Goal: Task Accomplishment & Management: Use online tool/utility

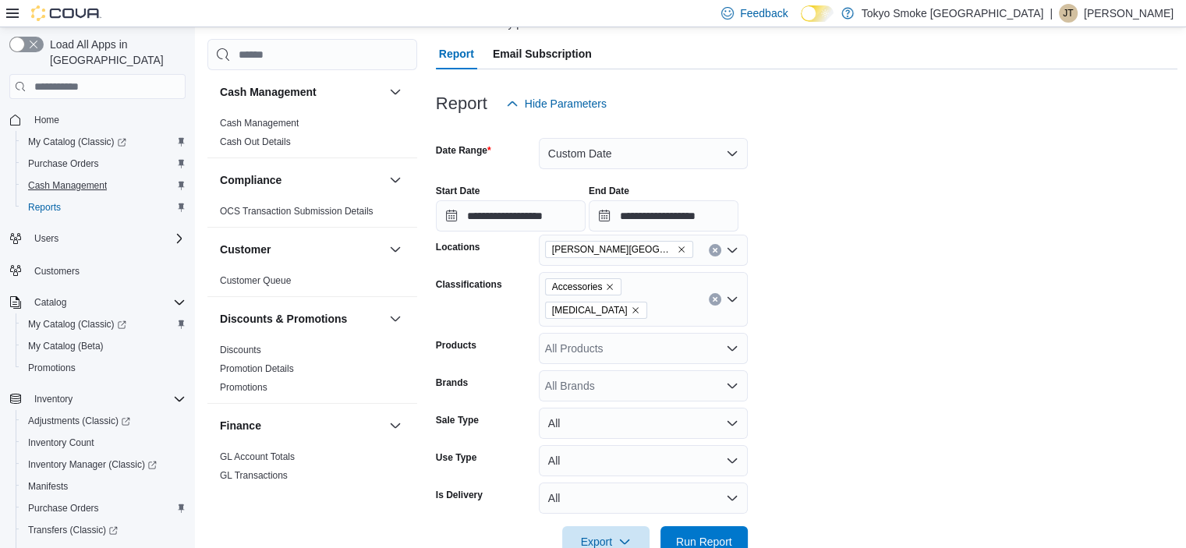
scroll to position [147, 0]
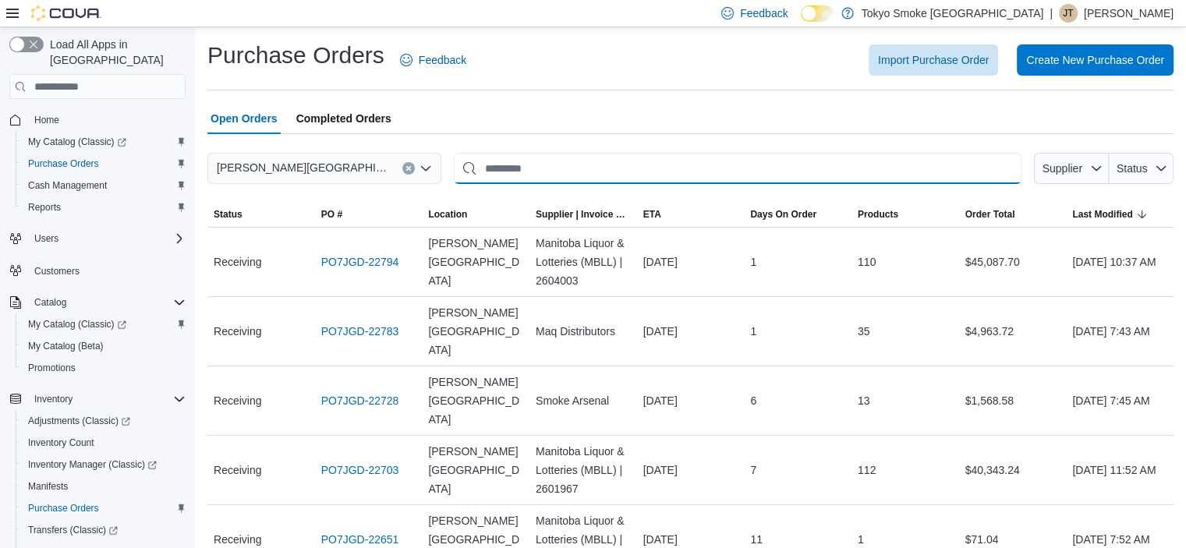
click at [674, 165] on input "This is a search bar. After typing your query, hit enter to filter the results …" at bounding box center [738, 168] width 568 height 31
type input "*******"
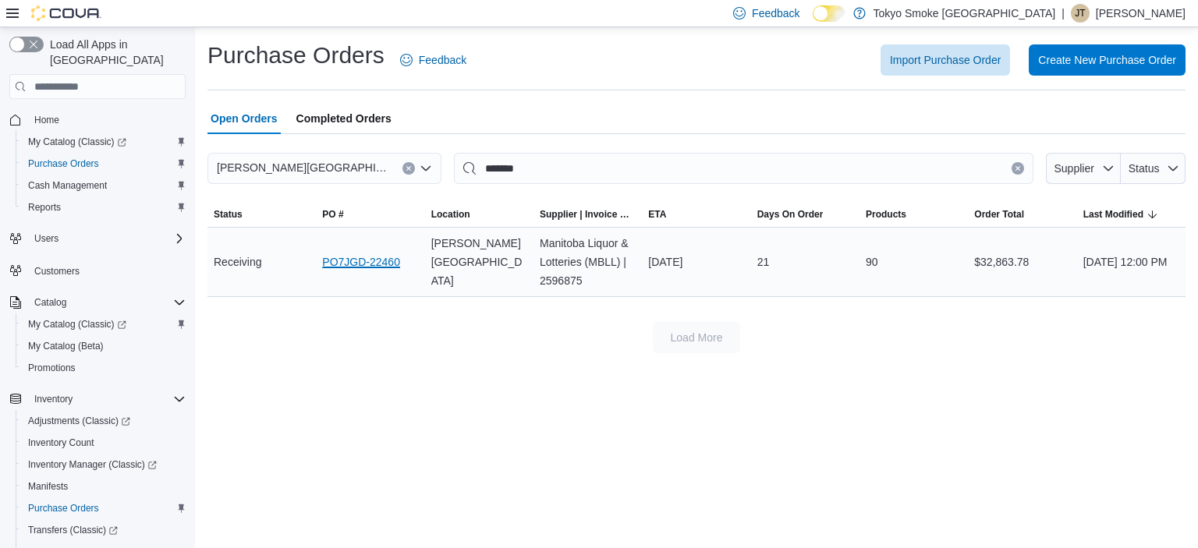
drag, startPoint x: 402, startPoint y: 257, endPoint x: 390, endPoint y: 260, distance: 12.9
click at [1014, 169] on icon "Clear input" at bounding box center [1017, 168] width 6 height 6
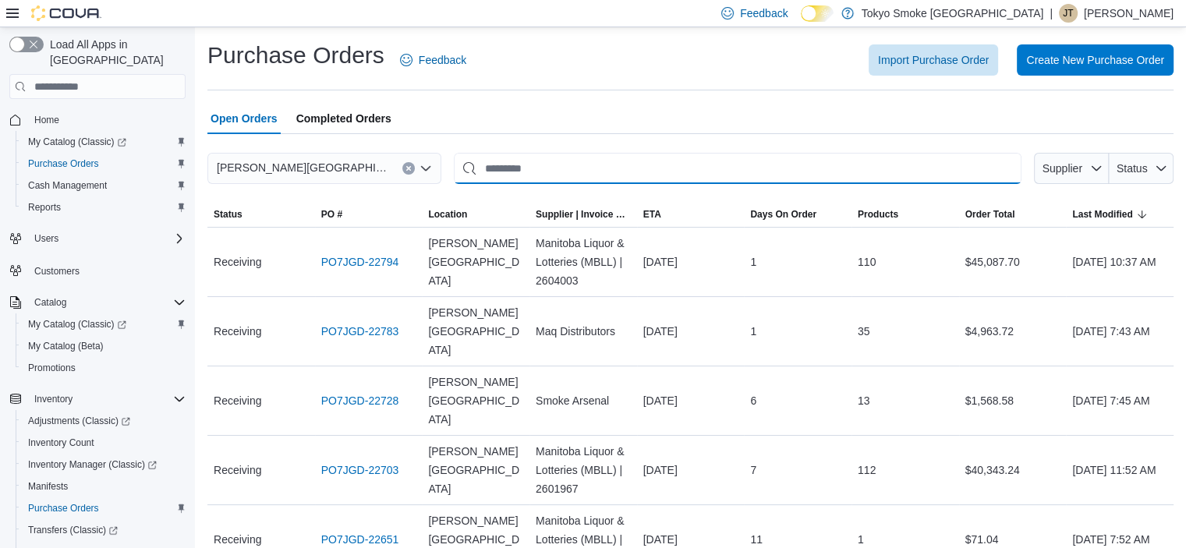
click at [749, 171] on input "This is a search bar. After typing your query, hit enter to filter the results …" at bounding box center [738, 168] width 568 height 31
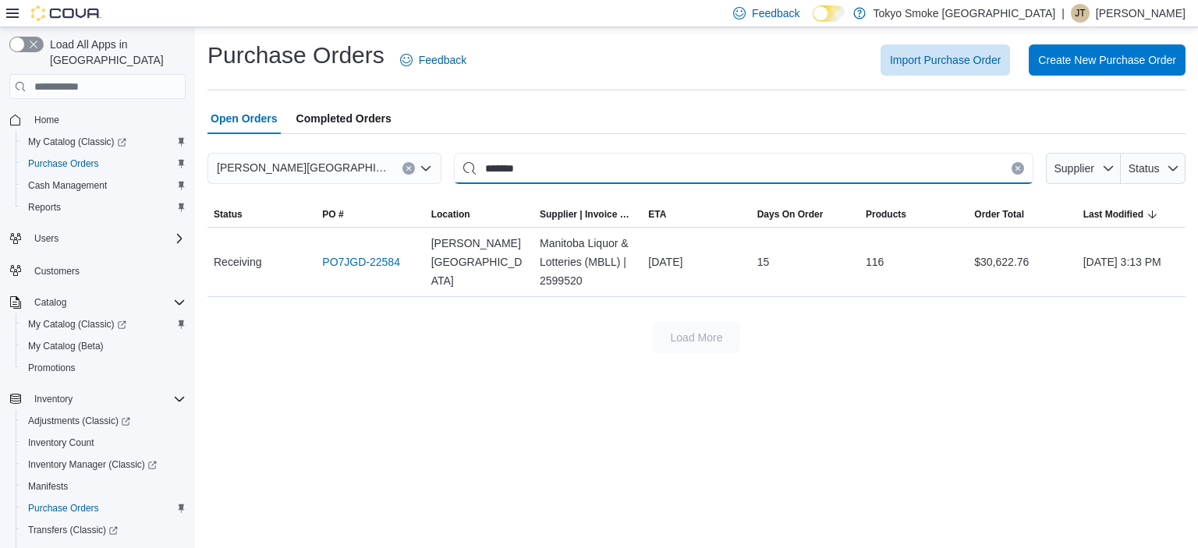
click at [676, 163] on input "*******" at bounding box center [743, 168] width 579 height 31
type input "*******"
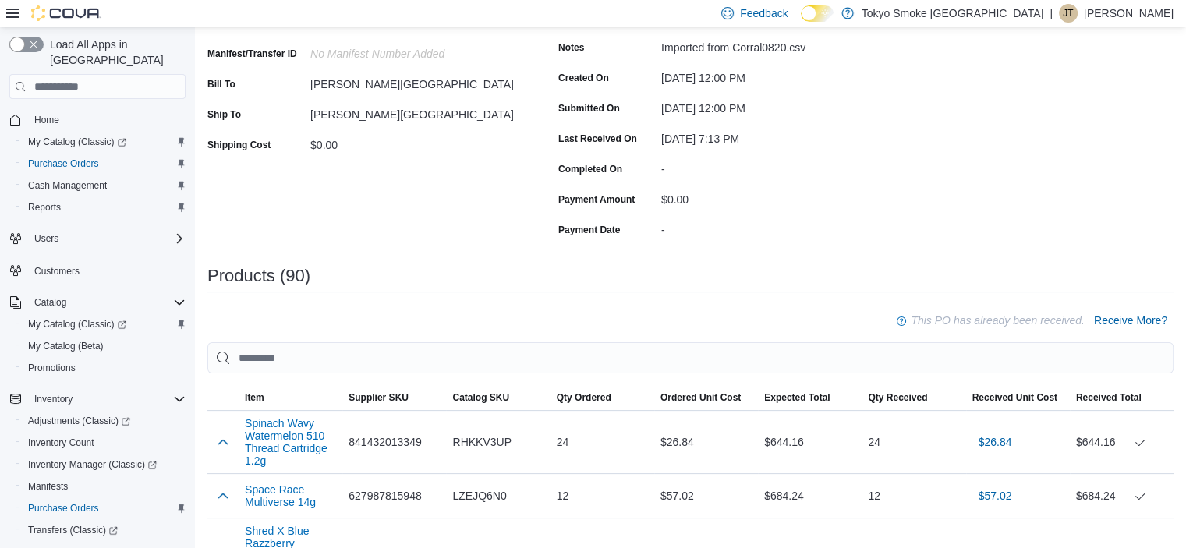
scroll to position [234, 0]
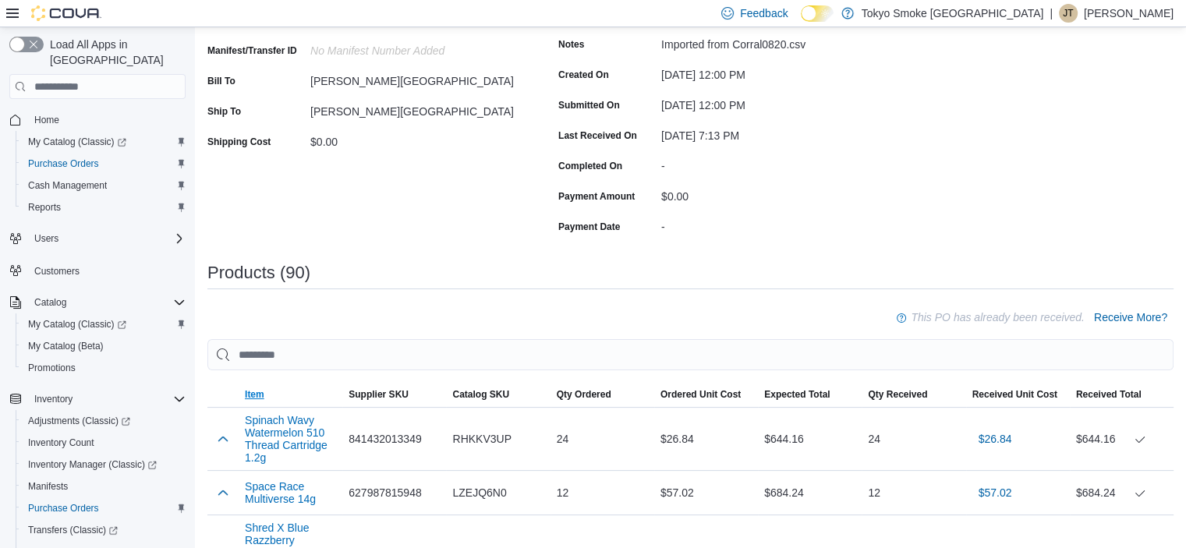
click at [254, 383] on span "Item" at bounding box center [291, 394] width 104 height 25
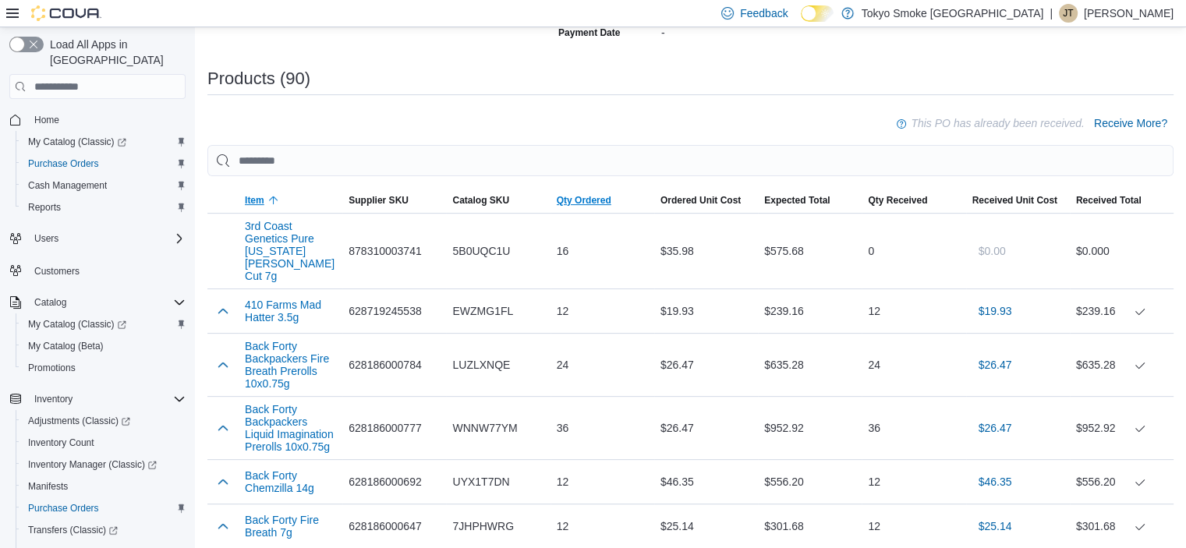
scroll to position [0, 0]
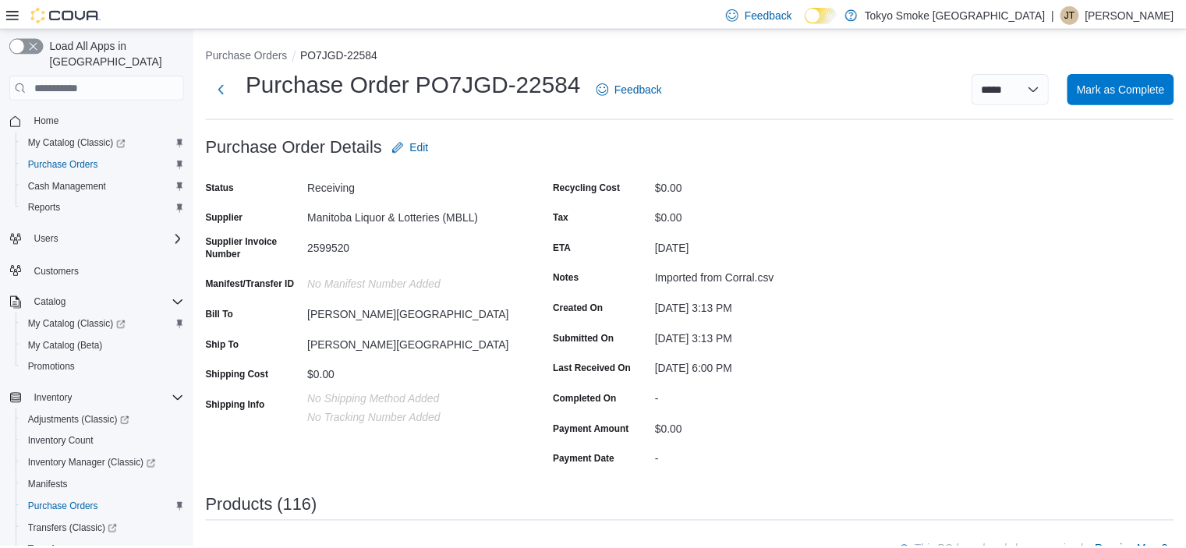
scroll to position [234, 0]
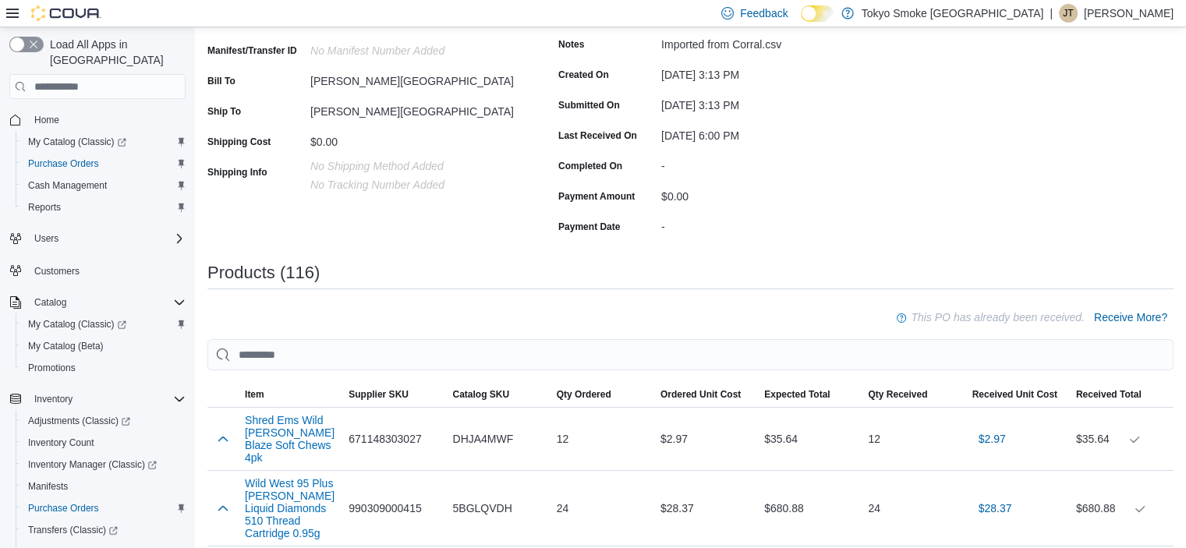
drag, startPoint x: 249, startPoint y: 390, endPoint x: 610, endPoint y: 264, distance: 382.5
click at [250, 390] on span "Item" at bounding box center [254, 394] width 19 height 12
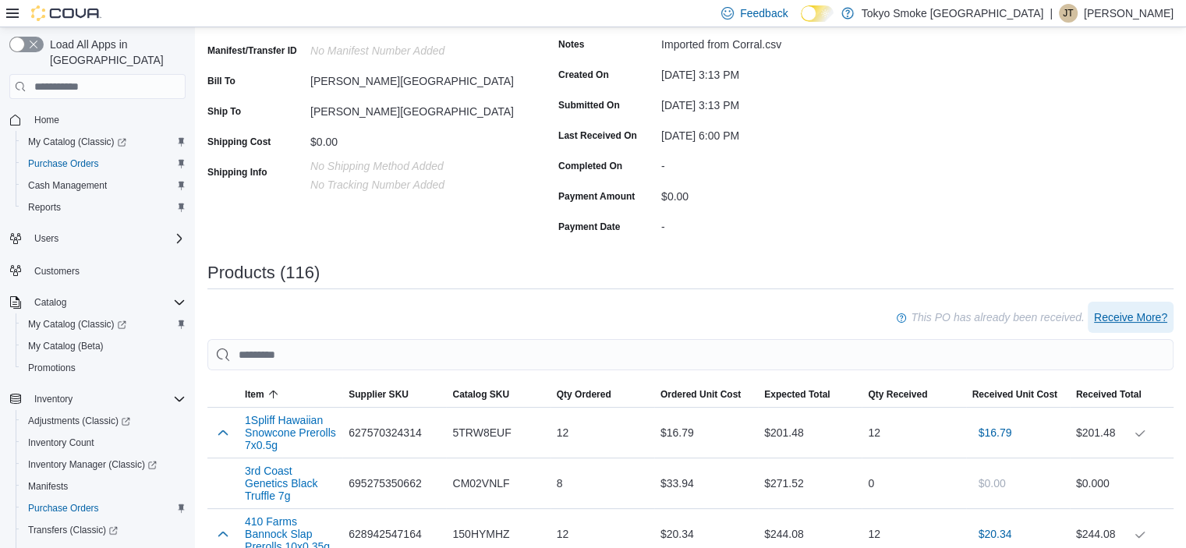
click at [1127, 320] on span "Receive More?" at bounding box center [1130, 318] width 73 height 16
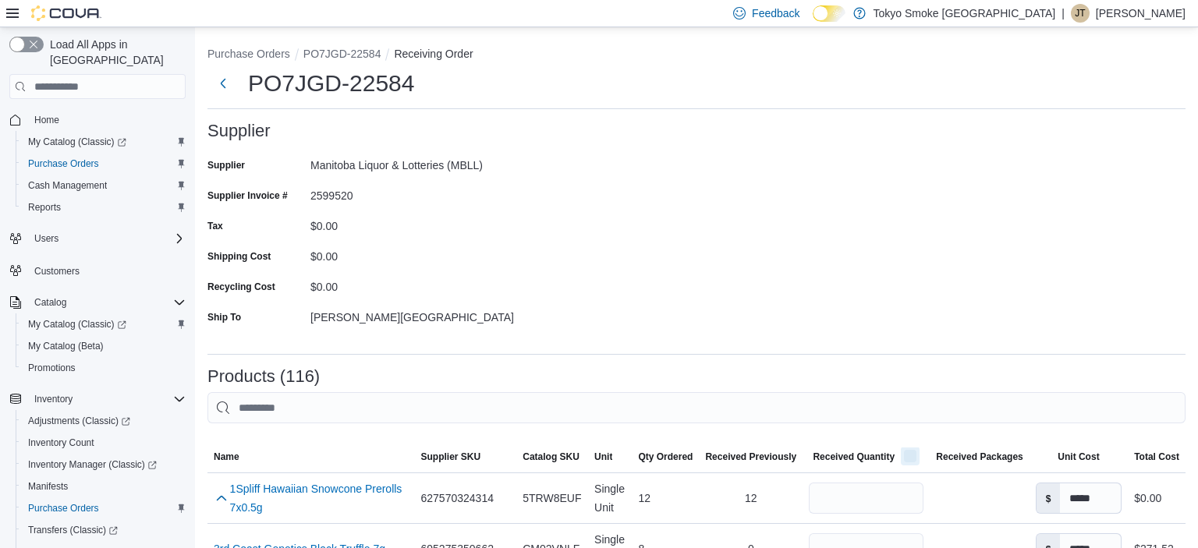
click at [901, 447] on button "button" at bounding box center [910, 456] width 19 height 19
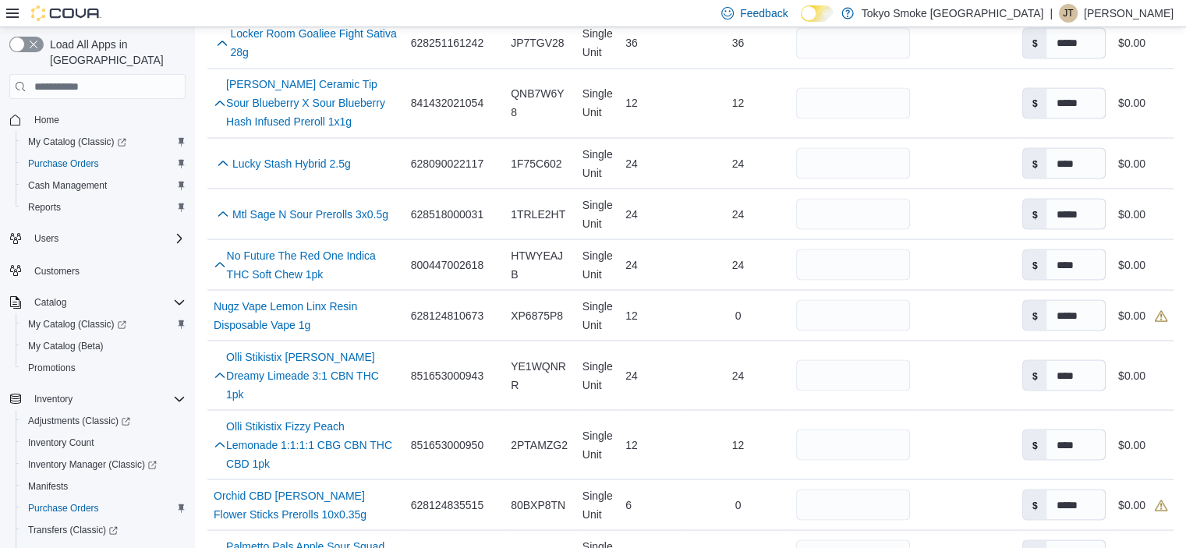
scroll to position [2885, 0]
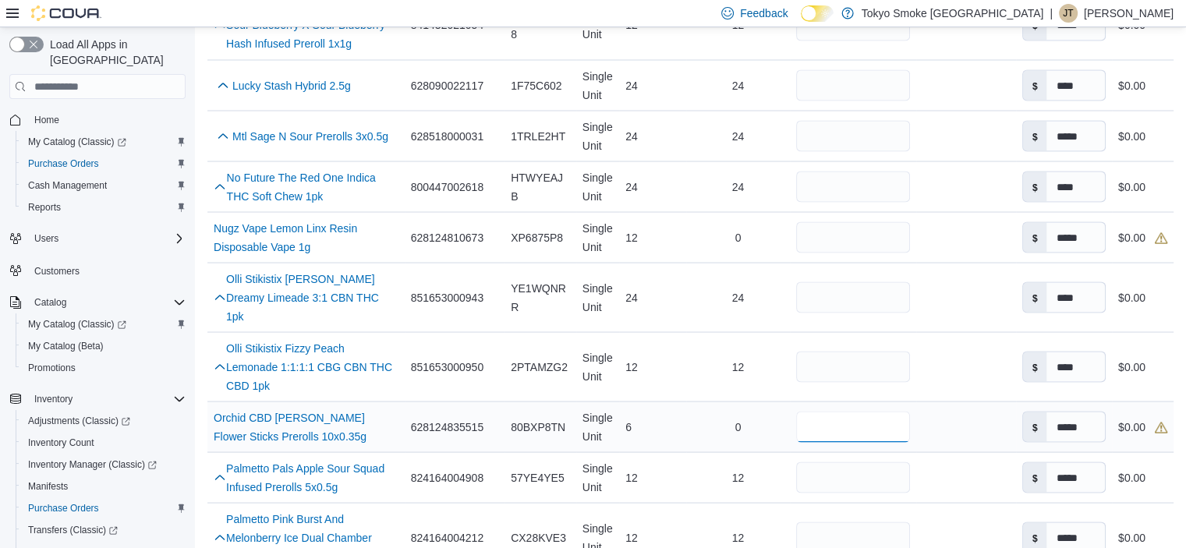
click at [814, 411] on input "number" at bounding box center [853, 426] width 115 height 31
type input "*"
click at [686, 402] on td "Received Previously 0" at bounding box center [738, 427] width 104 height 51
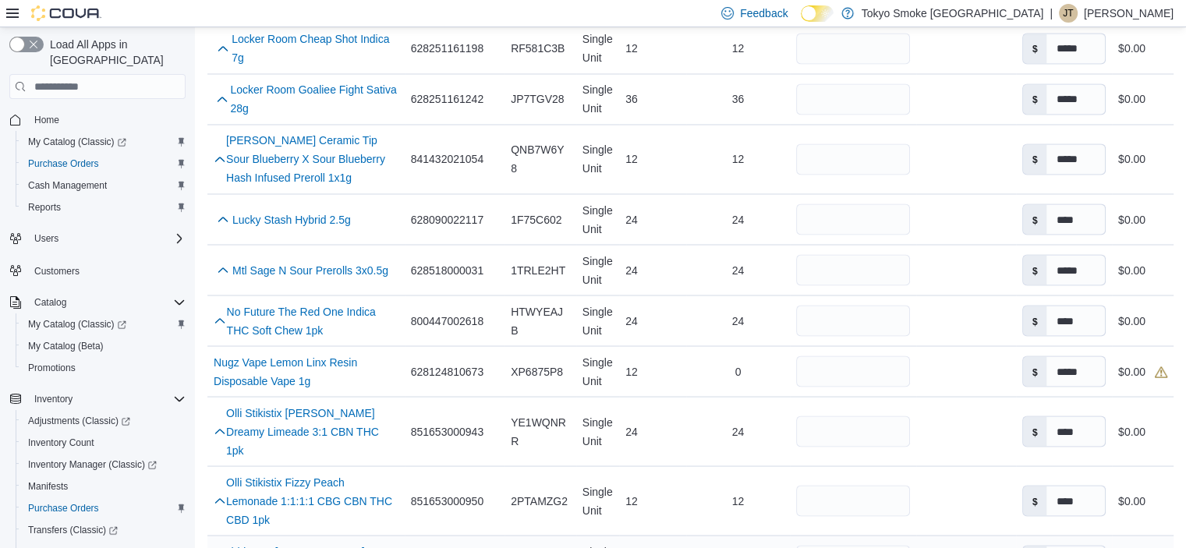
scroll to position [2651, 0]
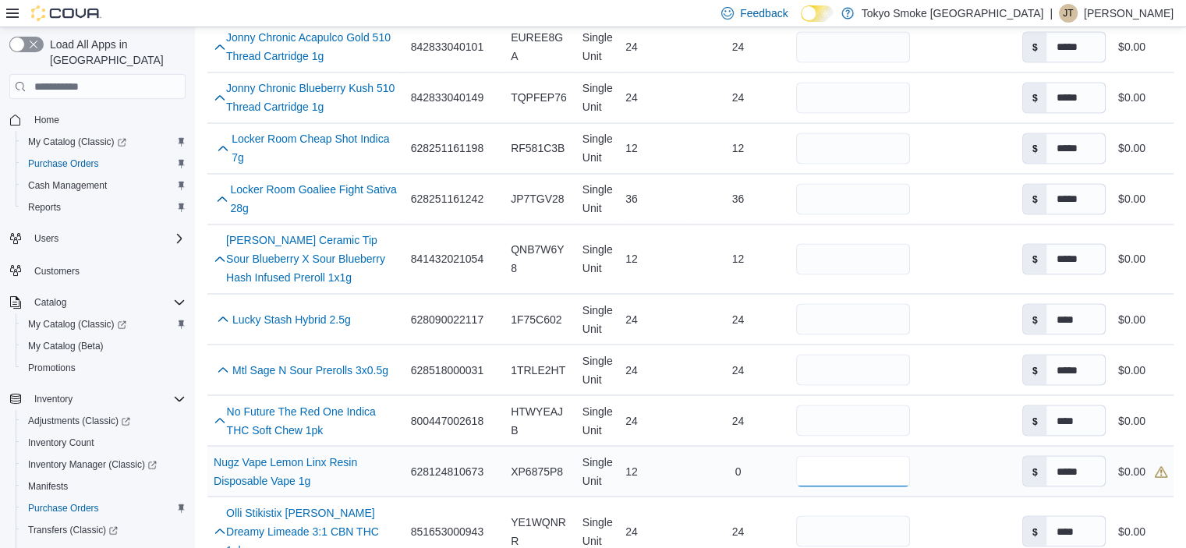
click at [866, 455] on input "number" at bounding box center [853, 470] width 115 height 31
type input "**"
click at [674, 446] on td "Qty Ordered 12" at bounding box center [652, 471] width 67 height 51
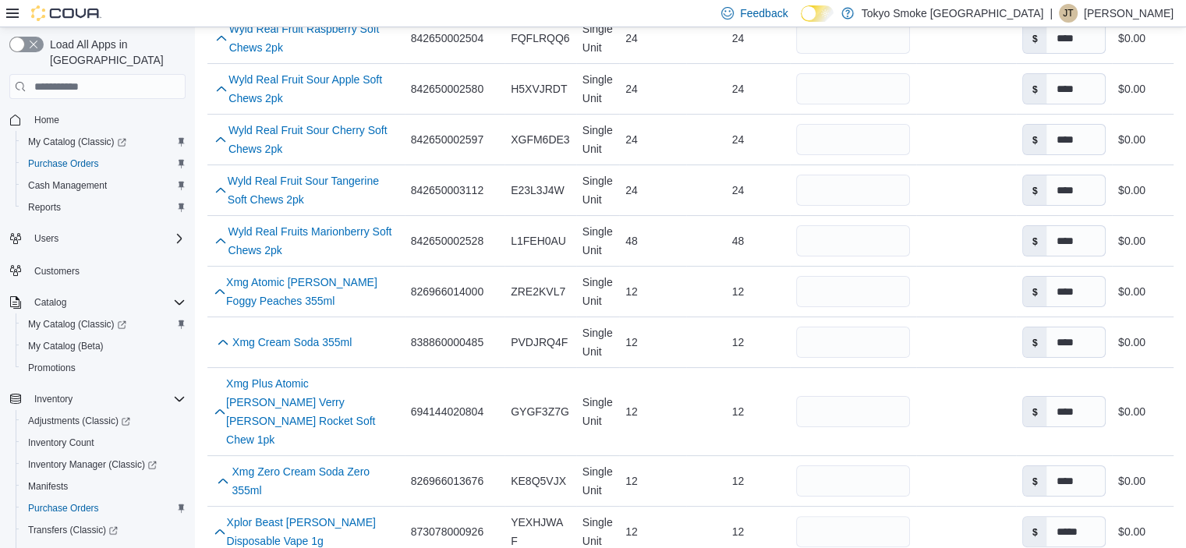
scroll to position [6193, 0]
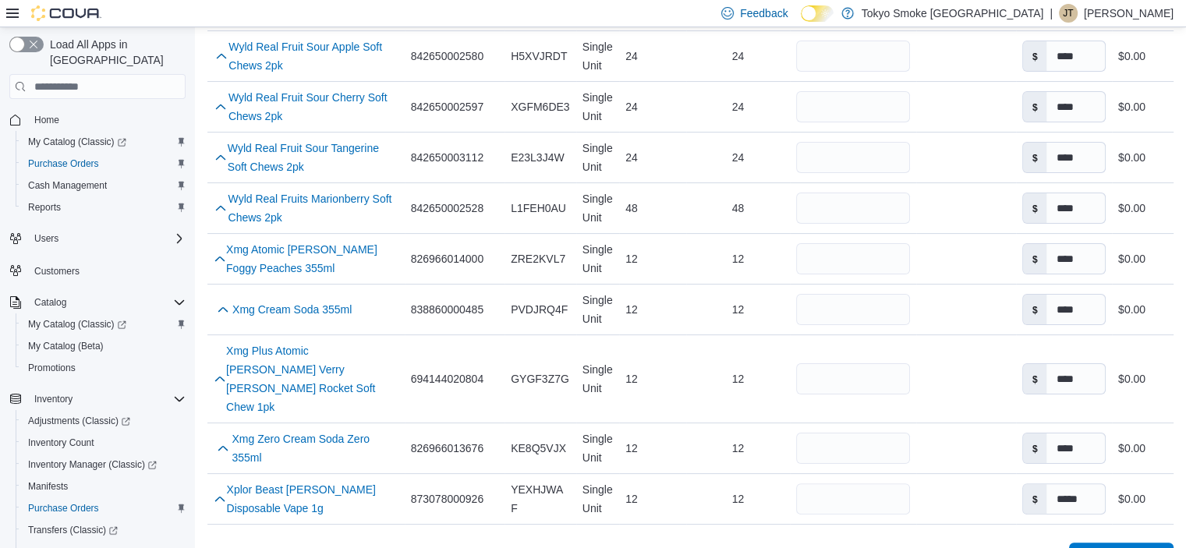
click at [1164, 543] on span "Receive Products" at bounding box center [1121, 558] width 86 height 31
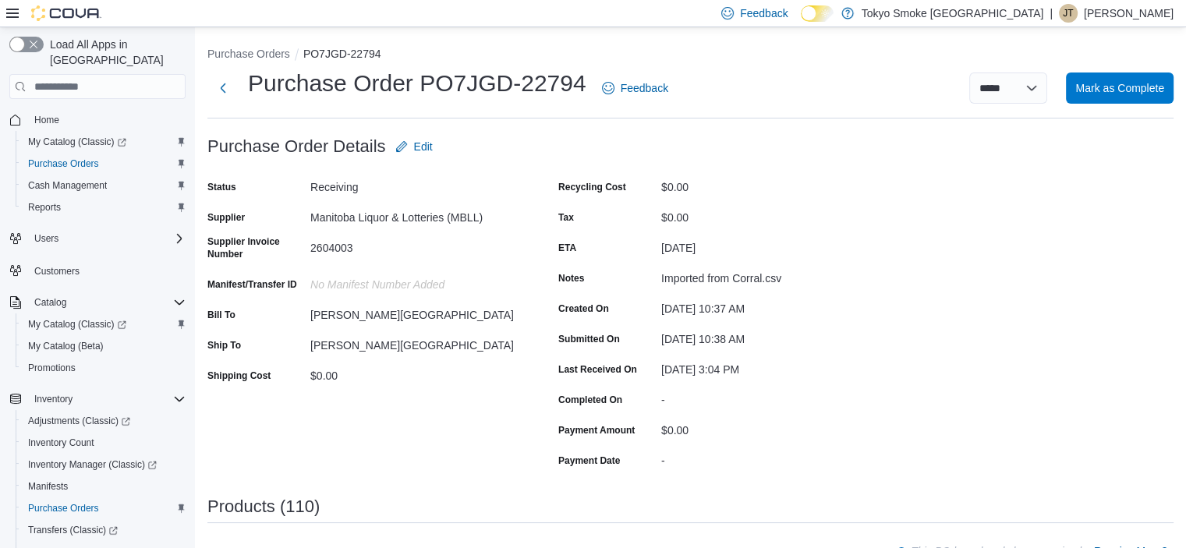
scroll to position [312, 0]
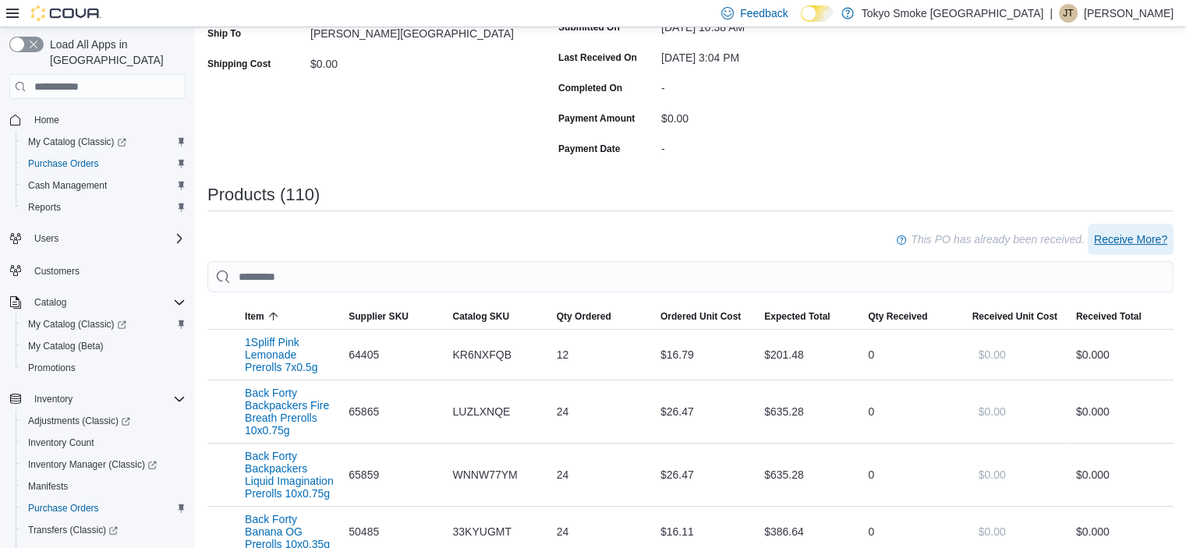
click at [1167, 236] on span "Receive More?" at bounding box center [1130, 240] width 73 height 16
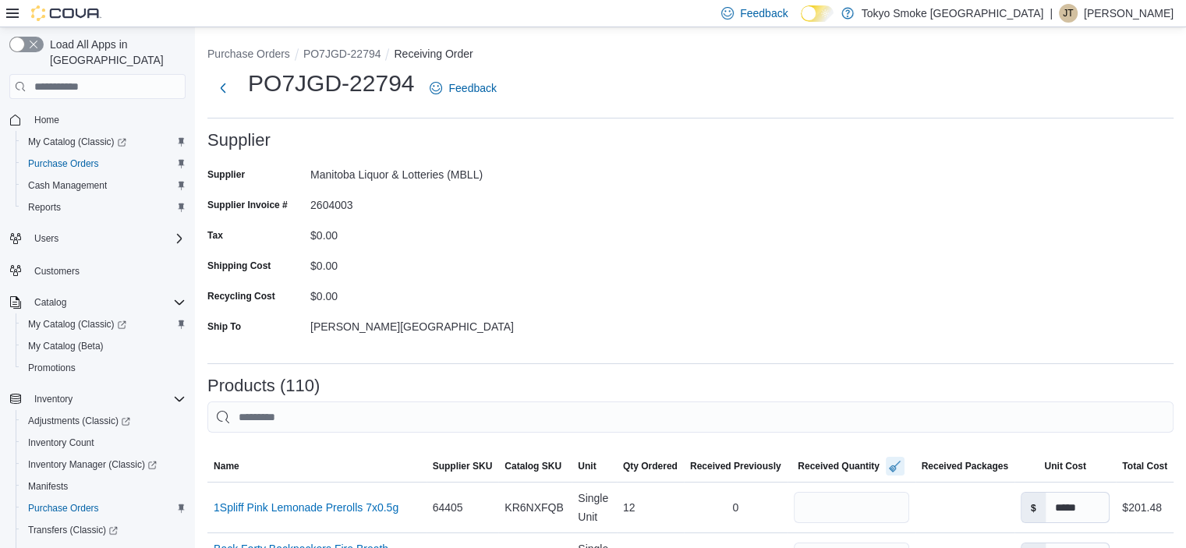
click at [892, 464] on button "button" at bounding box center [895, 466] width 19 height 19
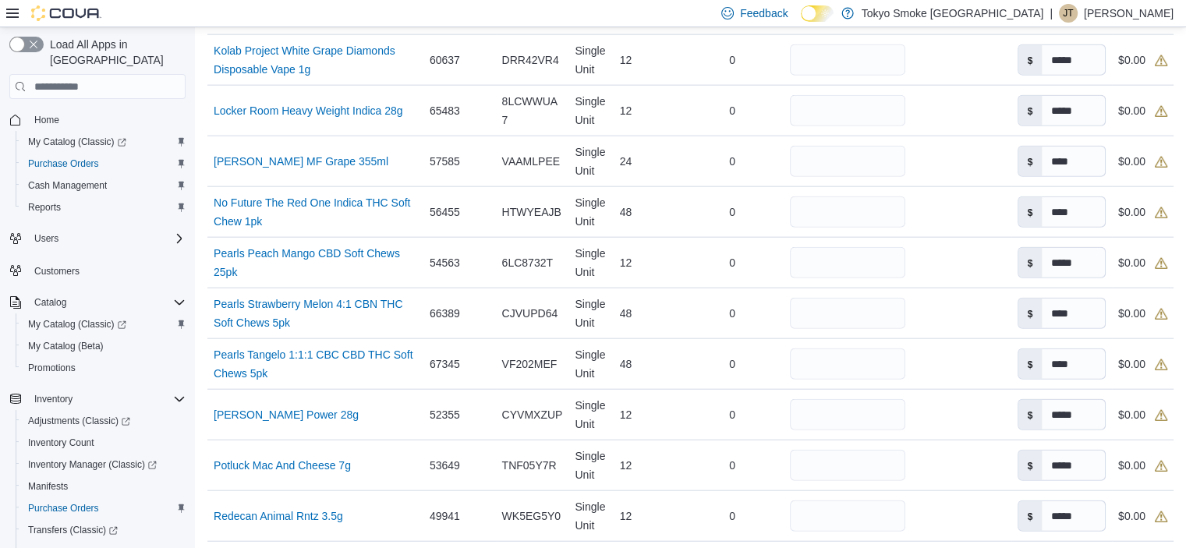
scroll to position [3353, 0]
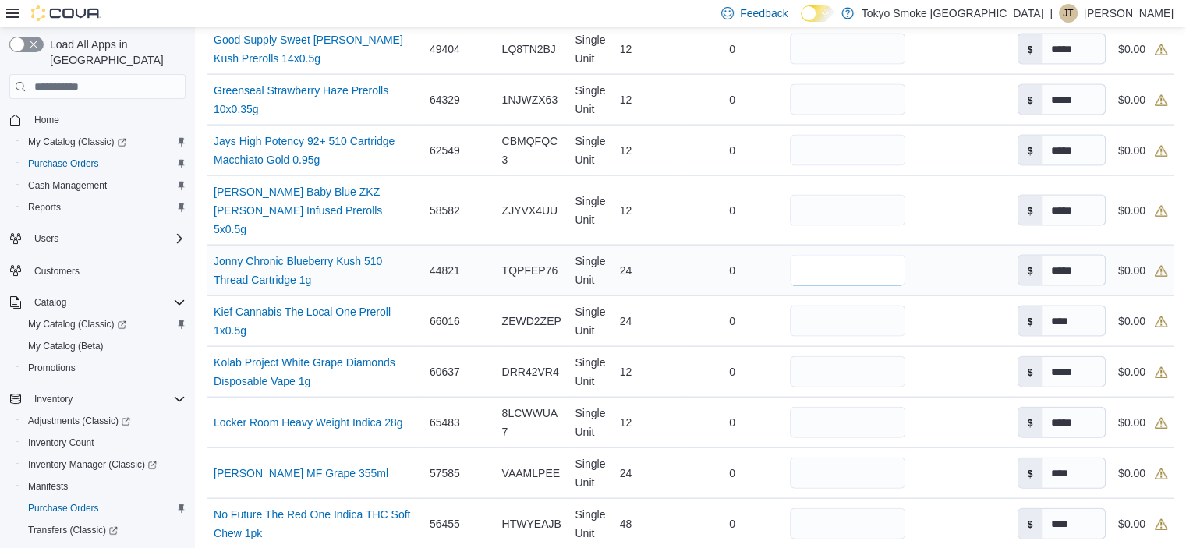
click at [839, 275] on input "number" at bounding box center [847, 270] width 115 height 31
type input "**"
click at [700, 286] on div "0" at bounding box center [733, 270] width 104 height 31
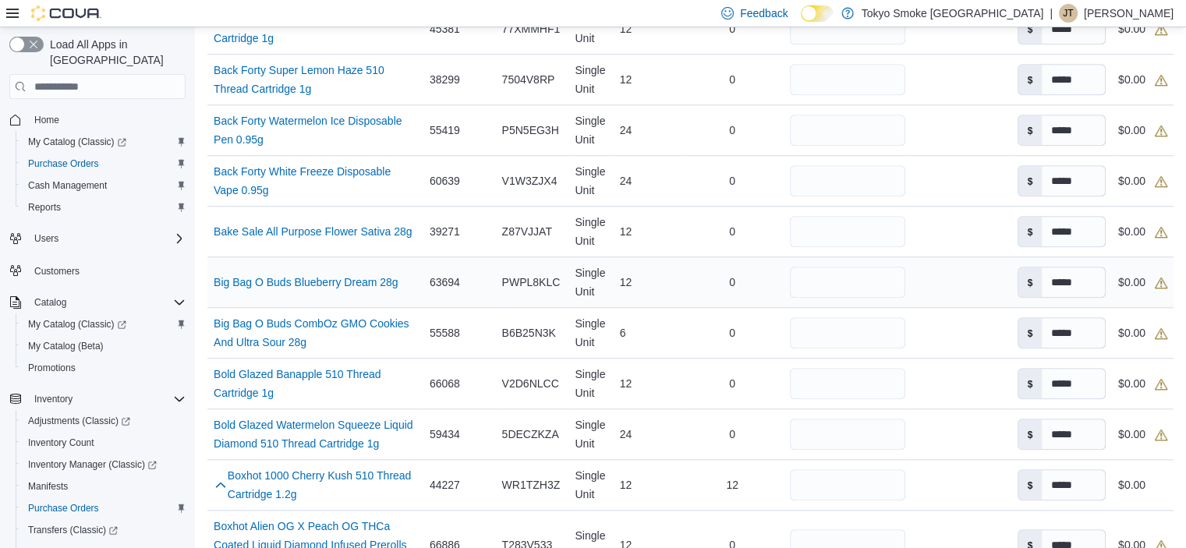
scroll to position [1482, 0]
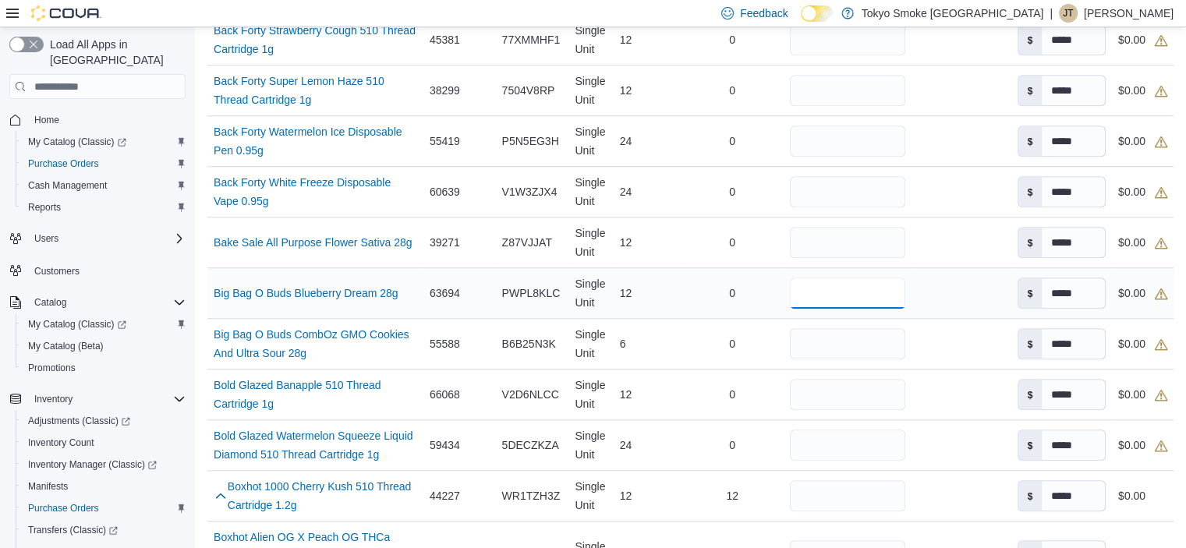
click at [822, 289] on input "number" at bounding box center [847, 293] width 115 height 31
type input "**"
click at [823, 333] on input "number" at bounding box center [847, 343] width 115 height 31
type input "*"
click at [681, 341] on div "0" at bounding box center [733, 343] width 104 height 31
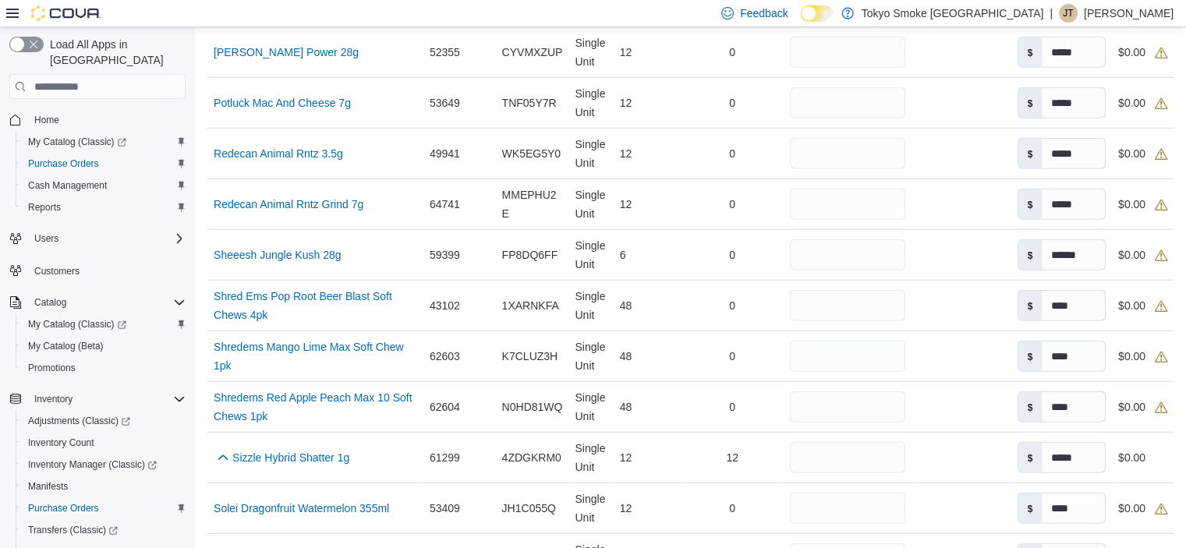
scroll to position [4055, 0]
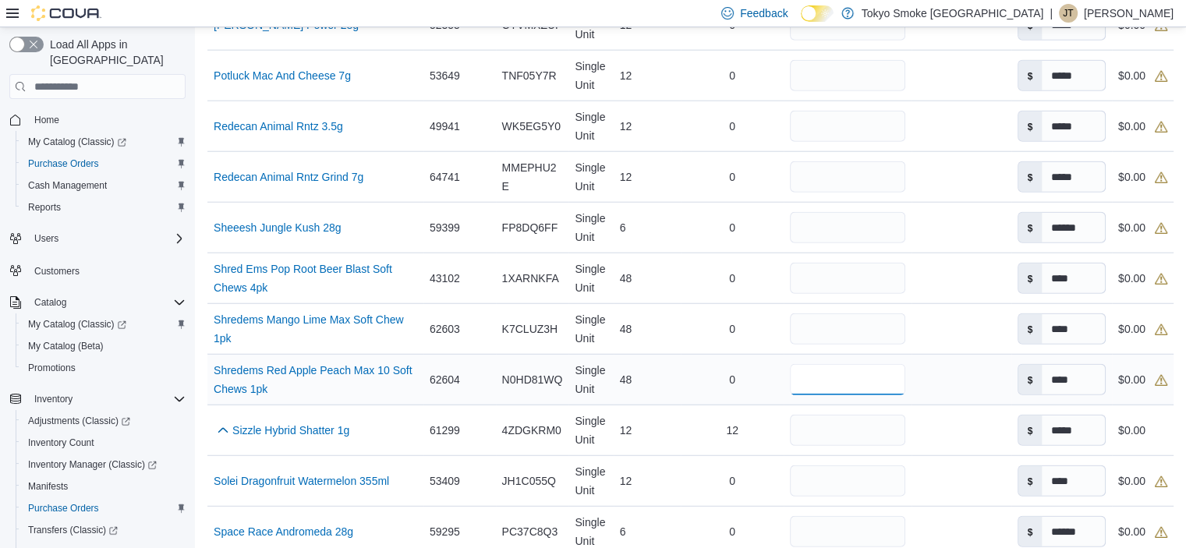
click at [882, 386] on input "number" at bounding box center [847, 379] width 115 height 31
type input "**"
click at [651, 374] on div "48" at bounding box center [647, 379] width 67 height 31
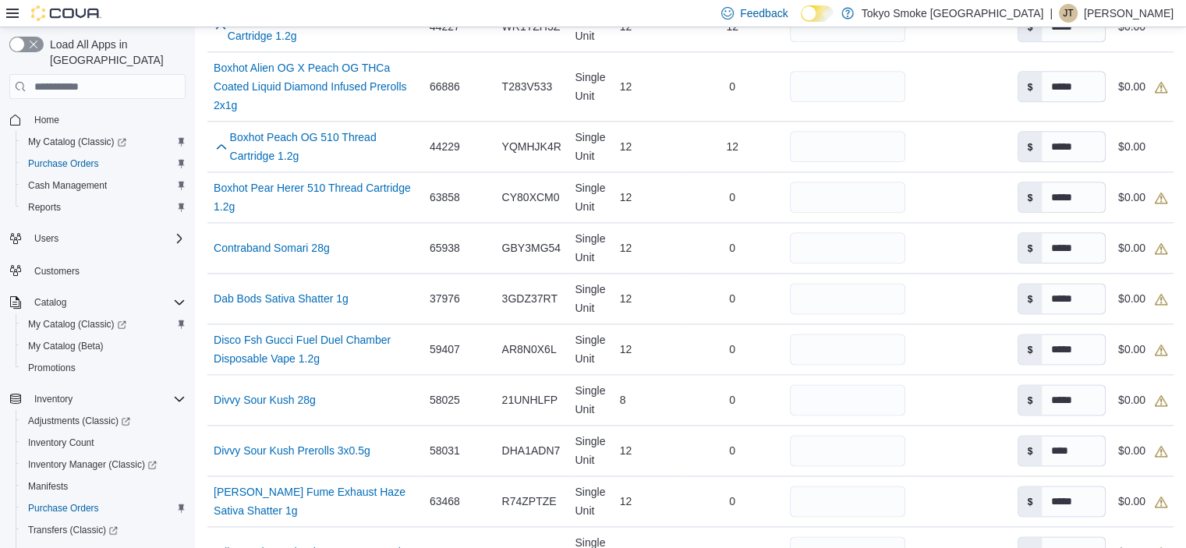
scroll to position [1949, 0]
click at [883, 101] on input "number" at bounding box center [847, 88] width 115 height 31
type input "**"
click at [702, 123] on td "Received Previously 0" at bounding box center [733, 88] width 104 height 69
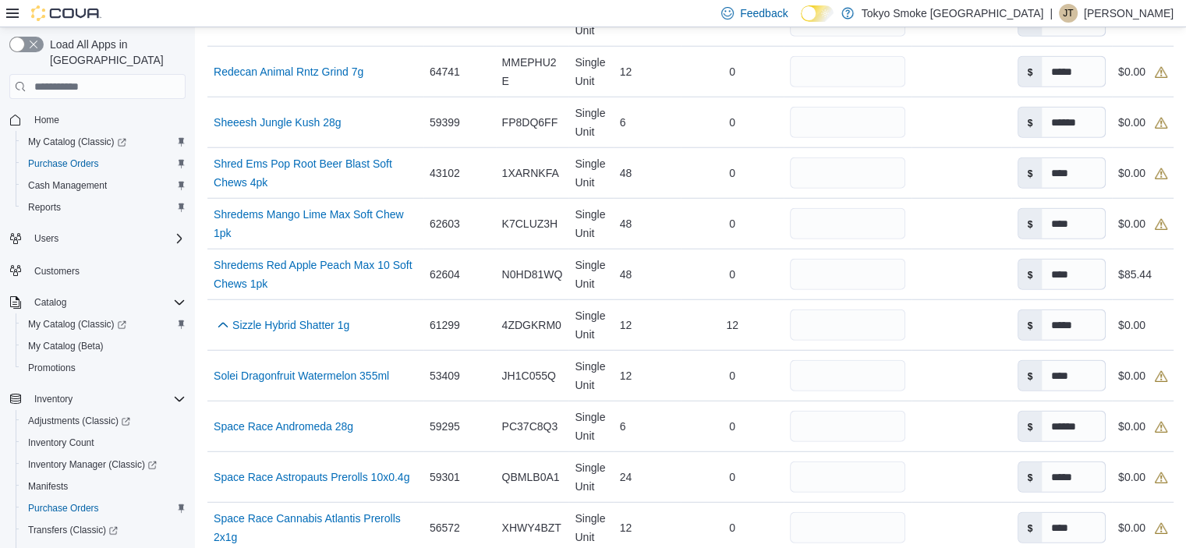
scroll to position [4133, 0]
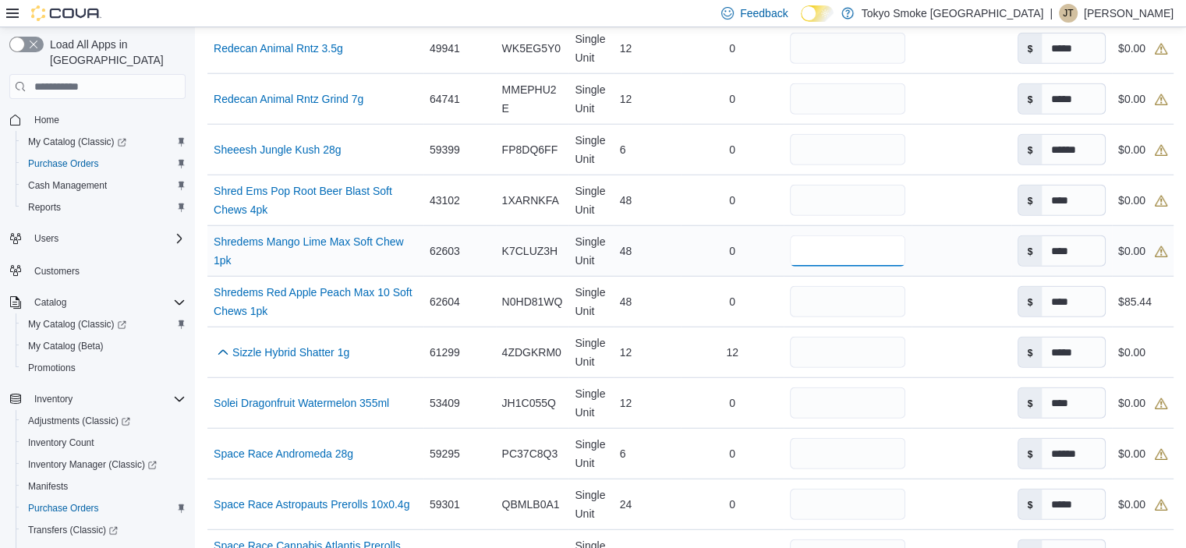
click at [888, 262] on input "number" at bounding box center [847, 250] width 115 height 31
type input "**"
click at [658, 249] on div "48" at bounding box center [647, 250] width 67 height 31
click at [893, 204] on input "number" at bounding box center [847, 200] width 115 height 31
type input "**"
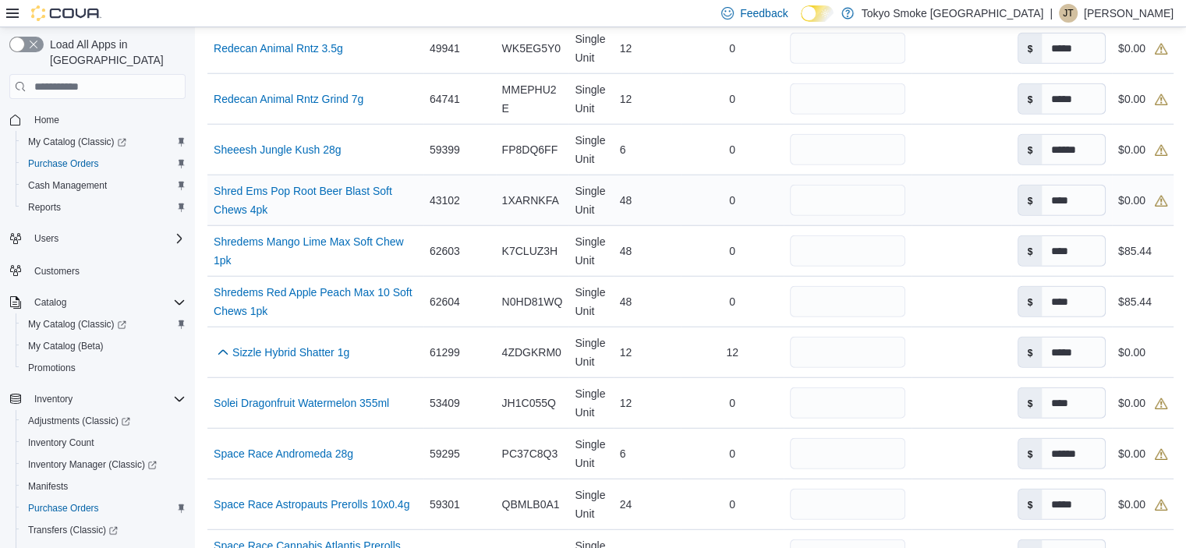
click at [689, 211] on div "0" at bounding box center [733, 200] width 104 height 31
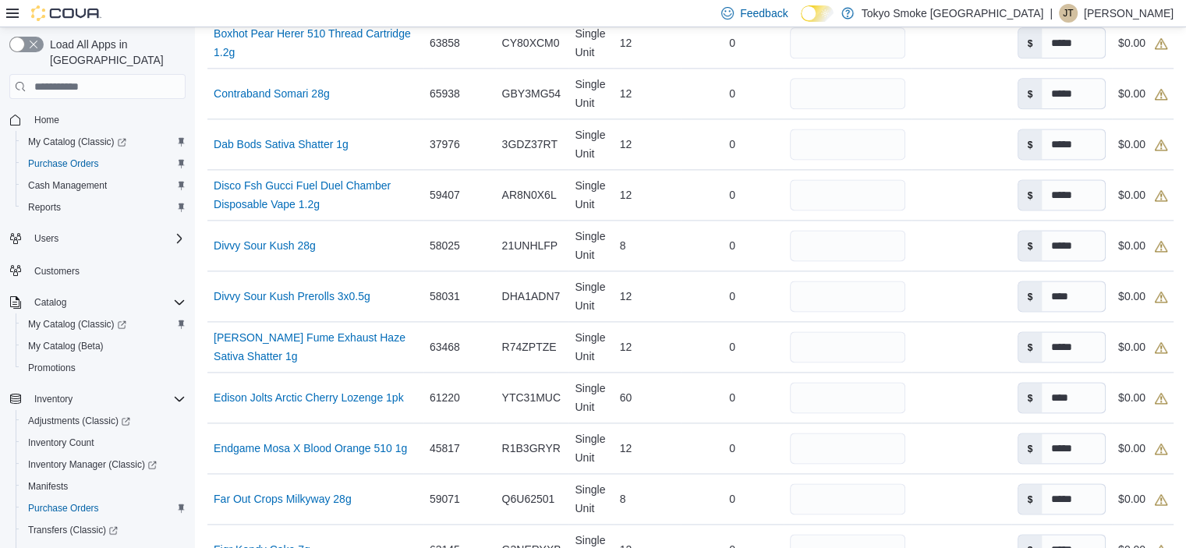
scroll to position [1871, 0]
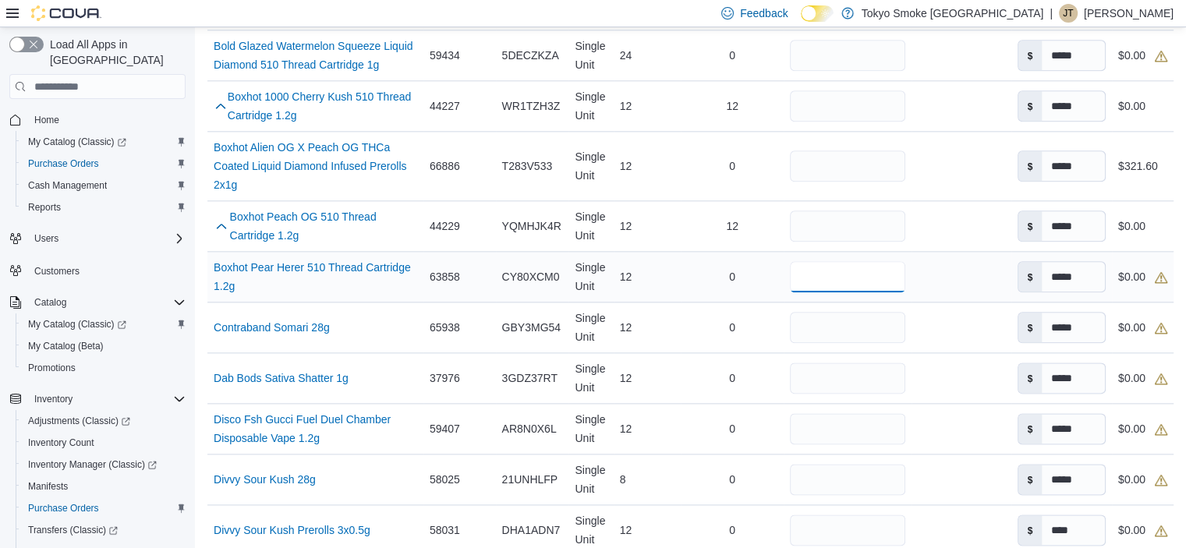
click at [873, 289] on input "number" at bounding box center [847, 276] width 115 height 31
type input "**"
click at [639, 282] on div "12" at bounding box center [647, 276] width 67 height 31
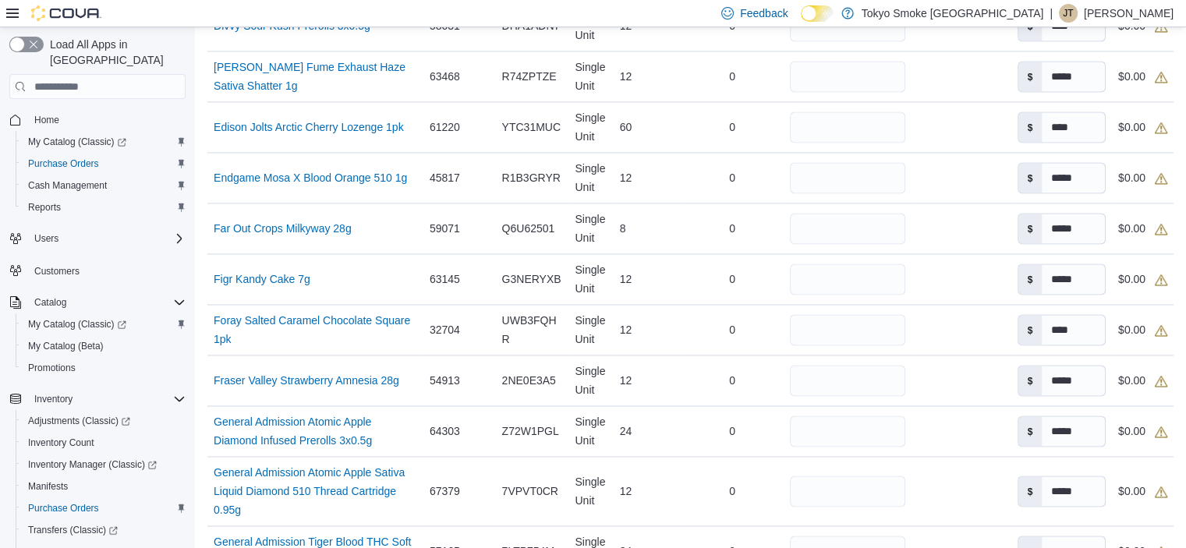
scroll to position [2339, 0]
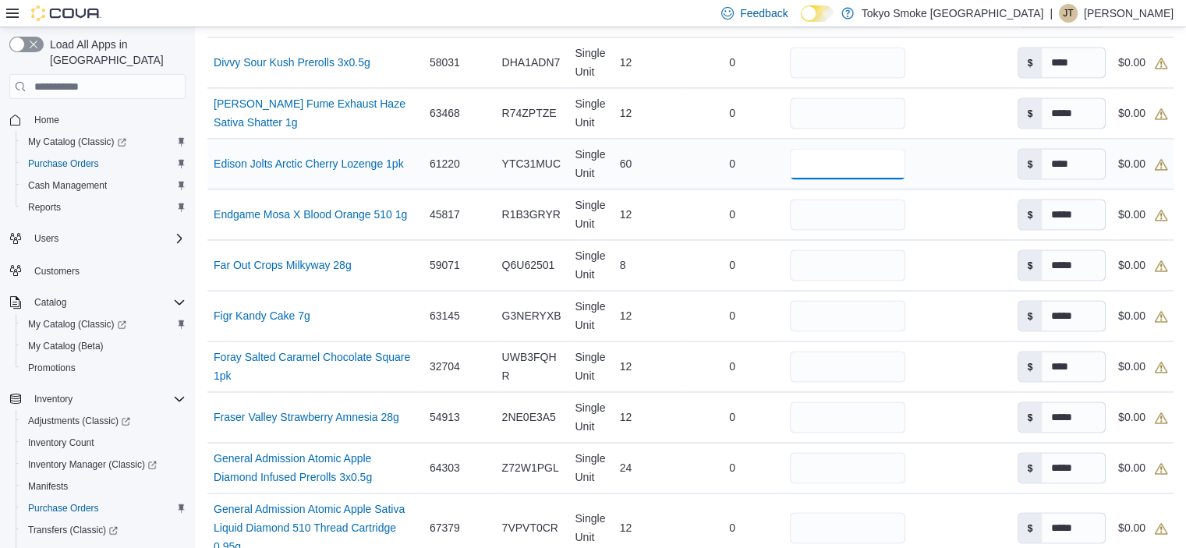
click at [845, 175] on input "number" at bounding box center [847, 163] width 115 height 31
type input "**"
click at [635, 230] on div "12" at bounding box center [647, 214] width 67 height 31
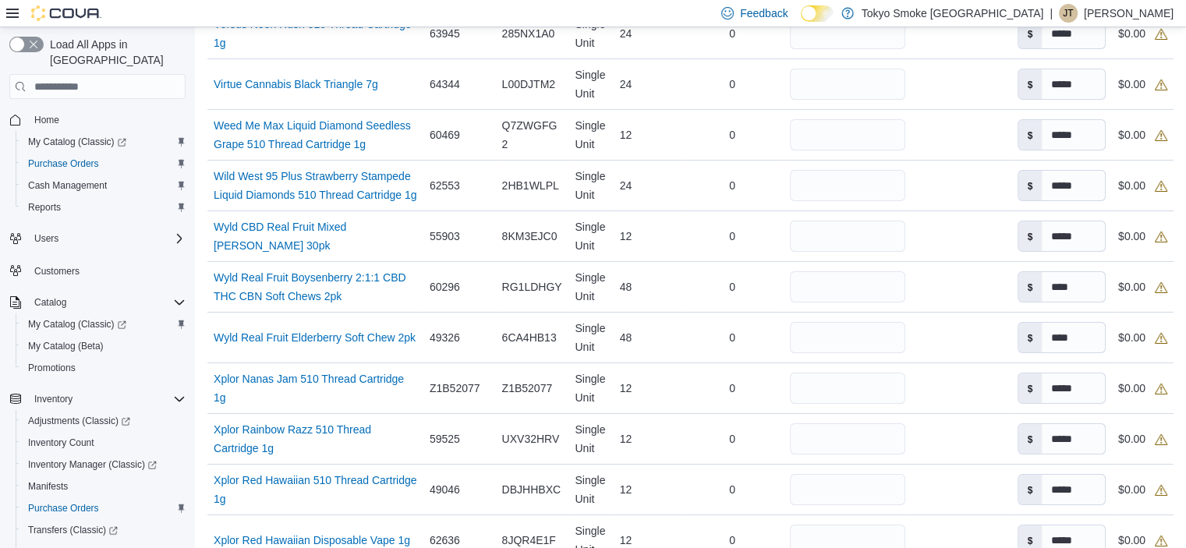
scroll to position [5692, 0]
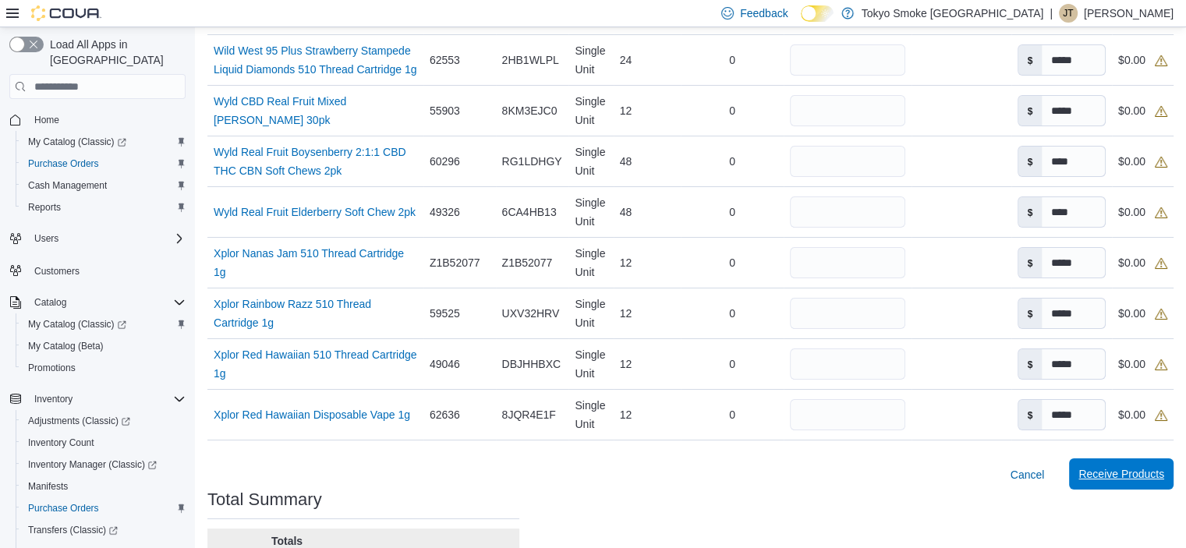
click at [1138, 490] on span "Receive Products" at bounding box center [1121, 473] width 86 height 31
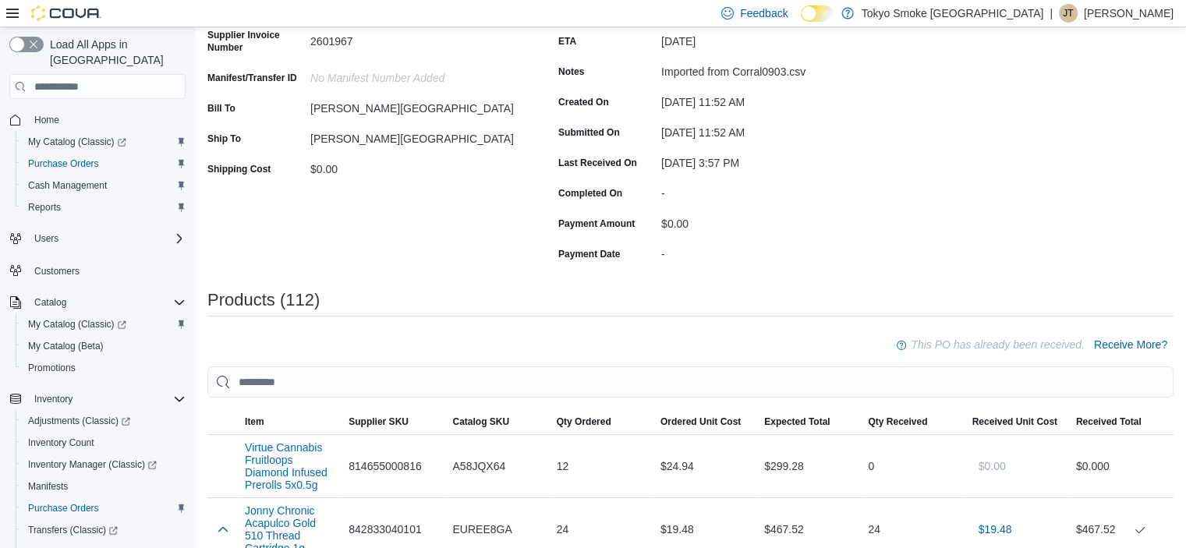
scroll to position [234, 0]
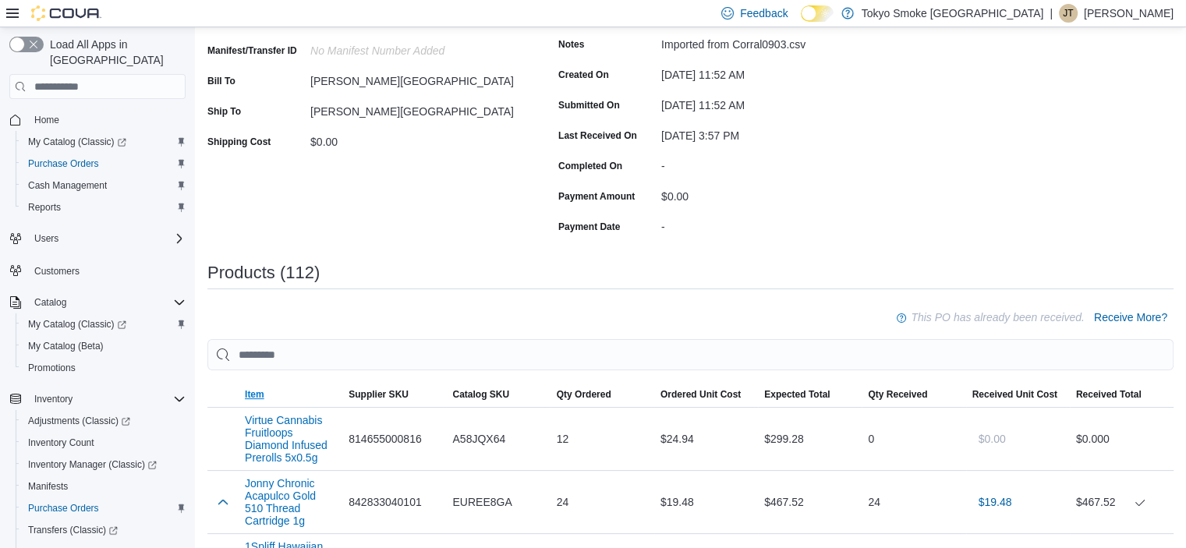
click at [259, 404] on span "Item" at bounding box center [291, 394] width 104 height 25
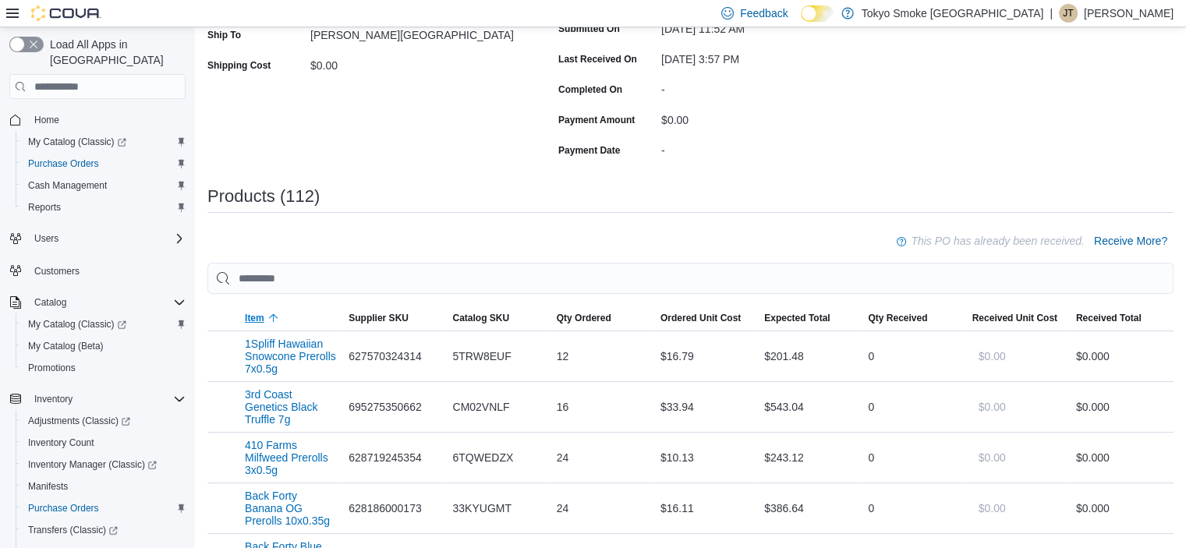
scroll to position [312, 0]
click at [1174, 240] on button "Receive More?" at bounding box center [1131, 239] width 86 height 31
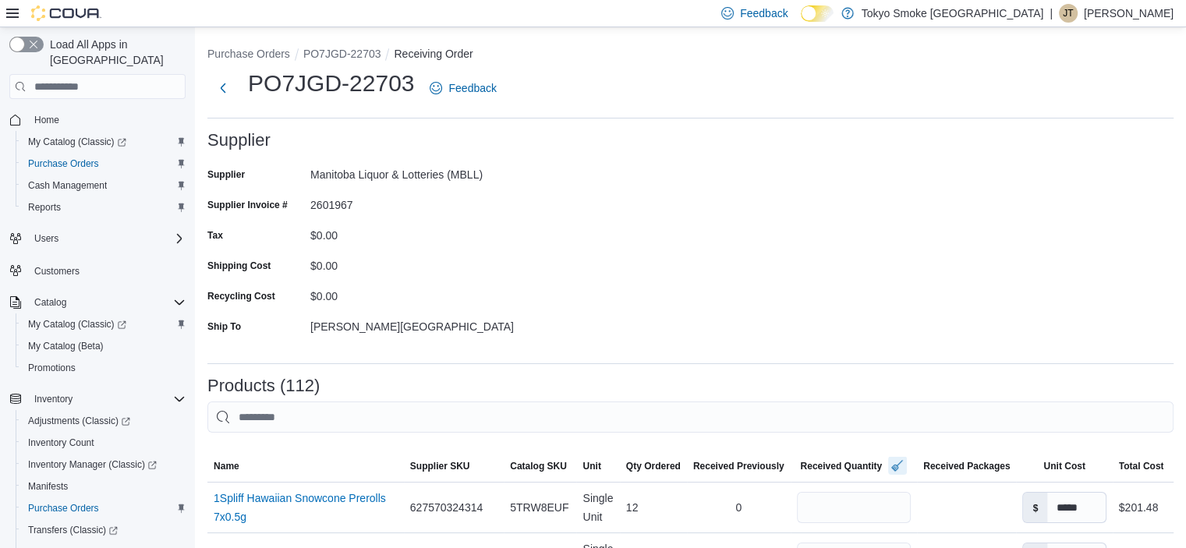
click at [901, 464] on button "button" at bounding box center [897, 465] width 19 height 19
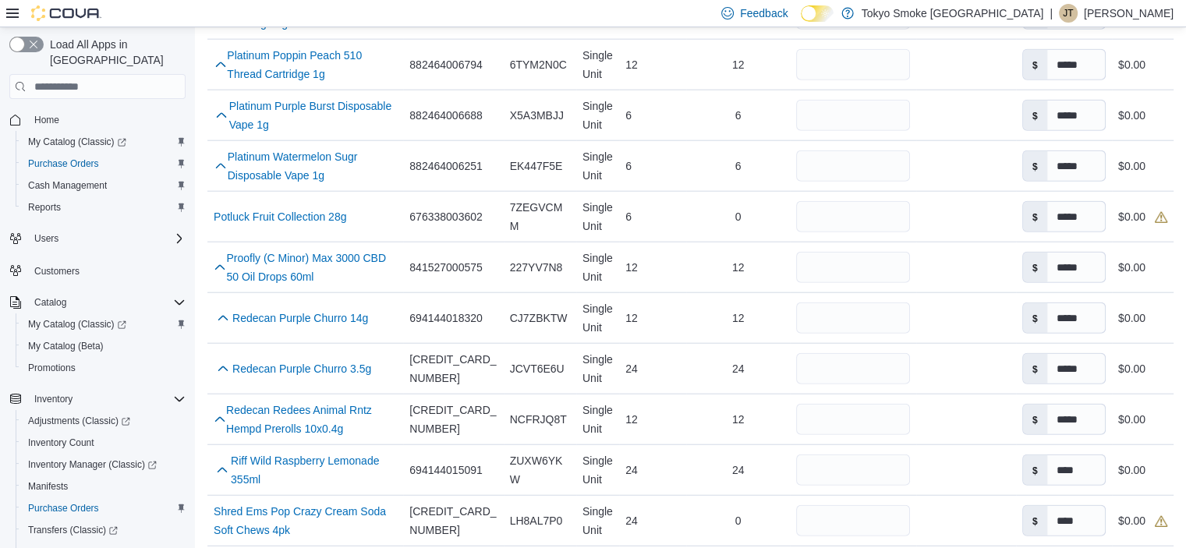
scroll to position [4055, 0]
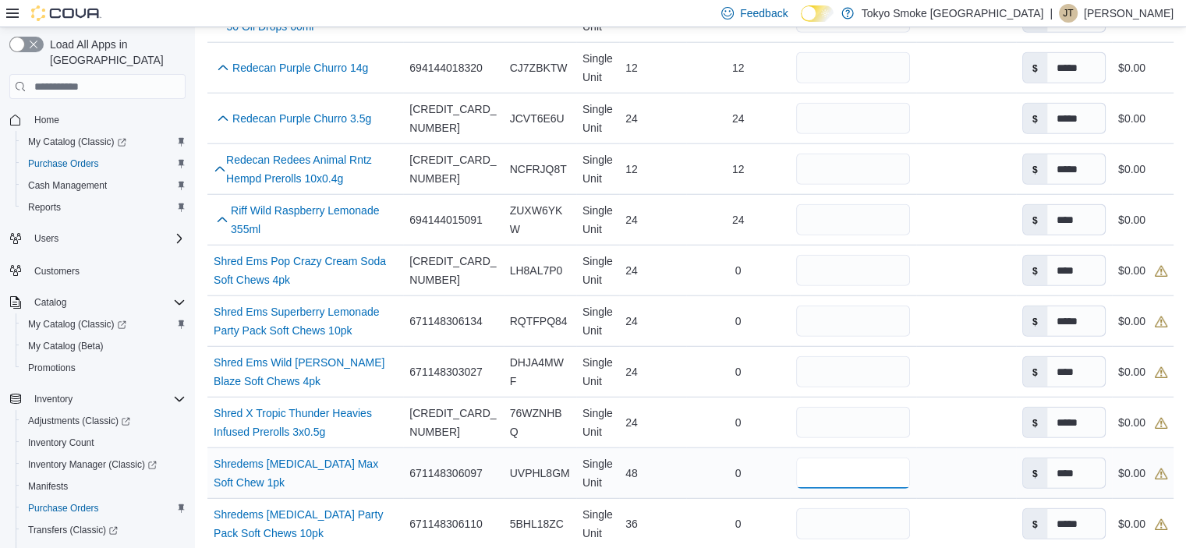
click at [885, 458] on input "number" at bounding box center [853, 473] width 115 height 31
type input "**"
click at [842, 508] on input "number" at bounding box center [853, 523] width 115 height 31
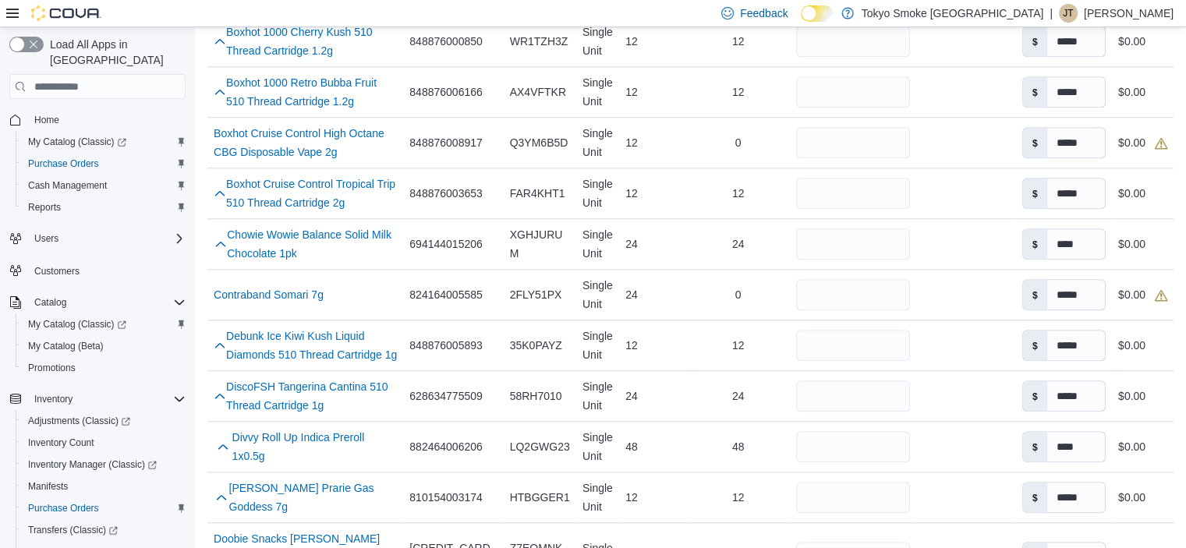
scroll to position [1404, 0]
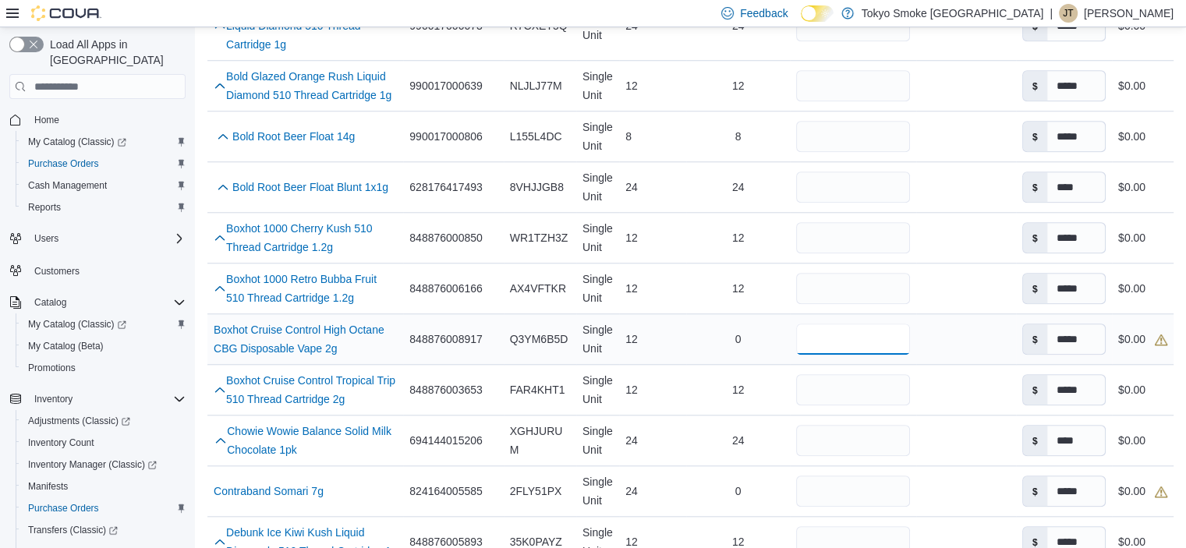
click at [883, 339] on input "number" at bounding box center [853, 339] width 115 height 31
type input "**"
click at [720, 359] on td "Received Previously 0" at bounding box center [738, 339] width 104 height 51
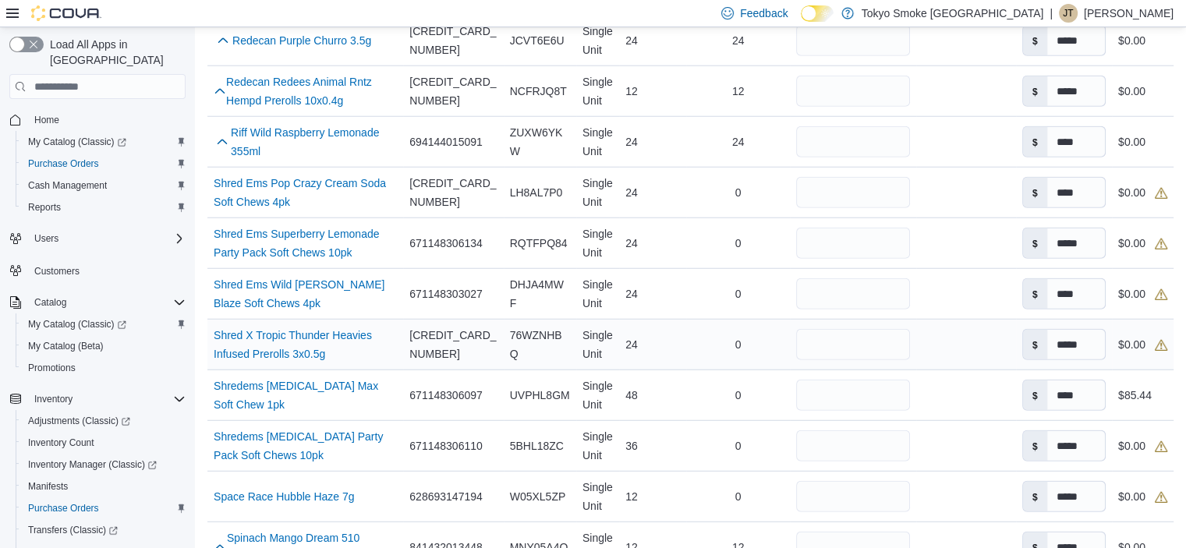
scroll to position [4055, 0]
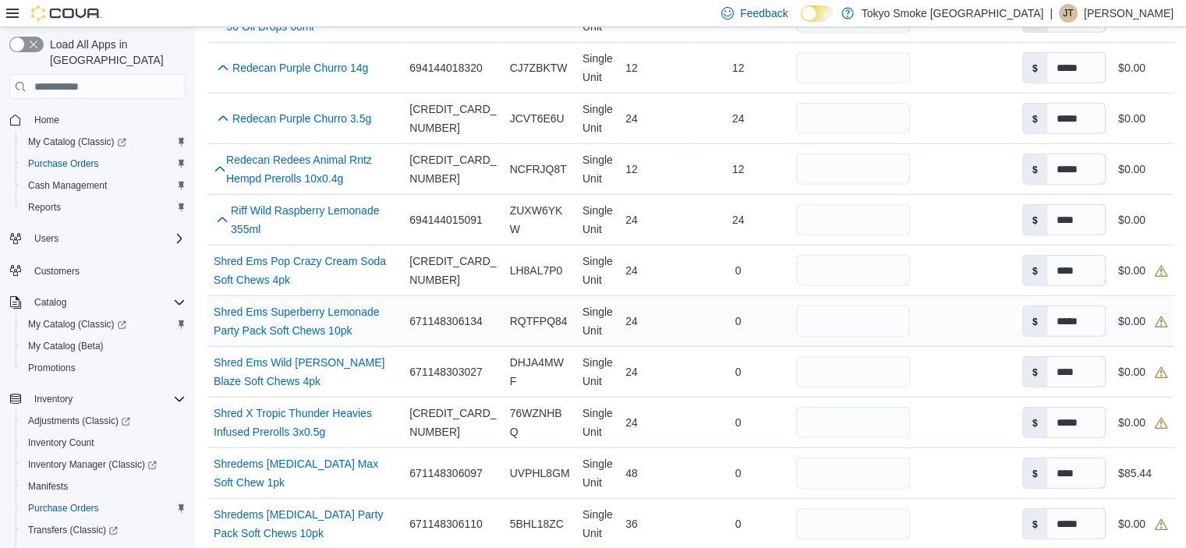
click at [848, 299] on div at bounding box center [853, 321] width 127 height 44
click at [850, 306] on input "number" at bounding box center [853, 321] width 115 height 31
type input "**"
click at [697, 306] on div "0" at bounding box center [738, 321] width 104 height 31
click at [830, 508] on input "number" at bounding box center [853, 523] width 115 height 31
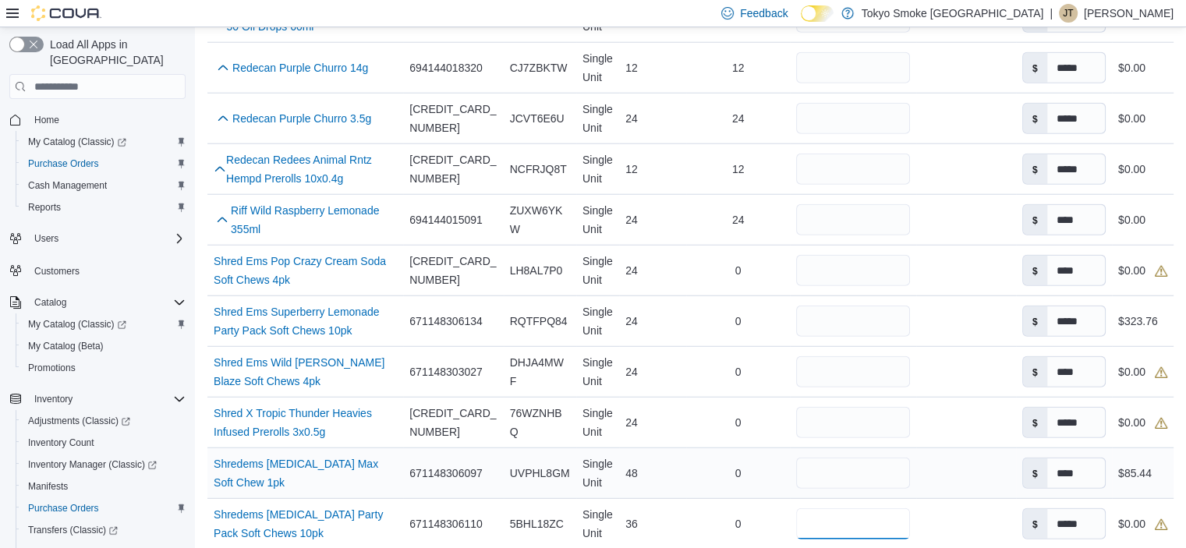
type input "**"
click at [707, 458] on div "0" at bounding box center [738, 473] width 104 height 31
click at [873, 255] on input "number" at bounding box center [853, 270] width 115 height 31
type input "**"
click at [663, 356] on div "24" at bounding box center [652, 371] width 67 height 31
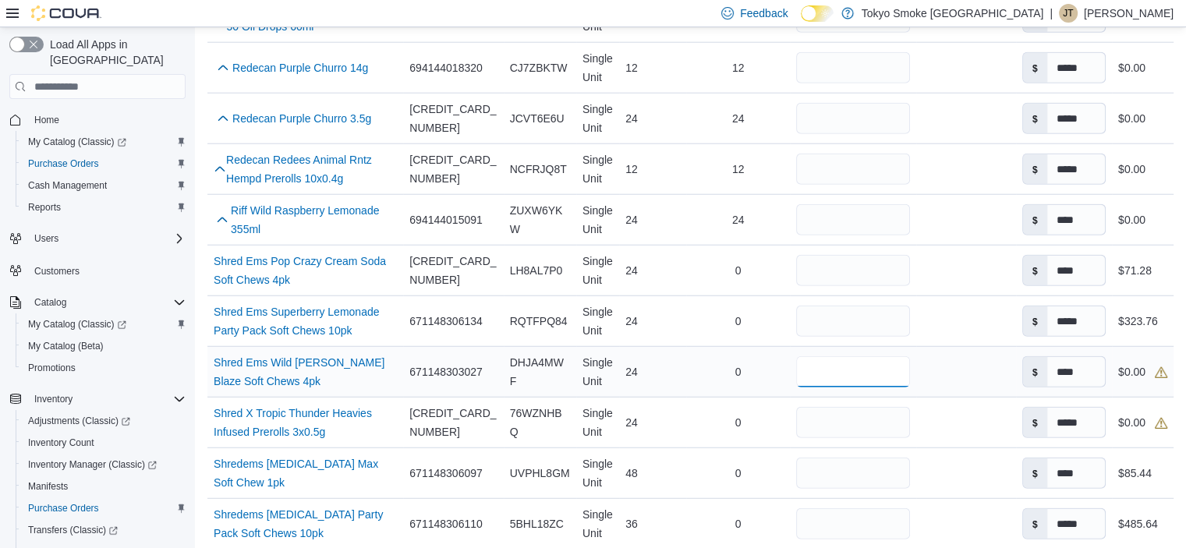
click at [862, 356] on input "number" at bounding box center [853, 371] width 115 height 31
type input "**"
click at [698, 398] on td "Received Previously 0" at bounding box center [738, 423] width 104 height 51
click at [844, 407] on input "number" at bounding box center [853, 422] width 115 height 31
type input "**"
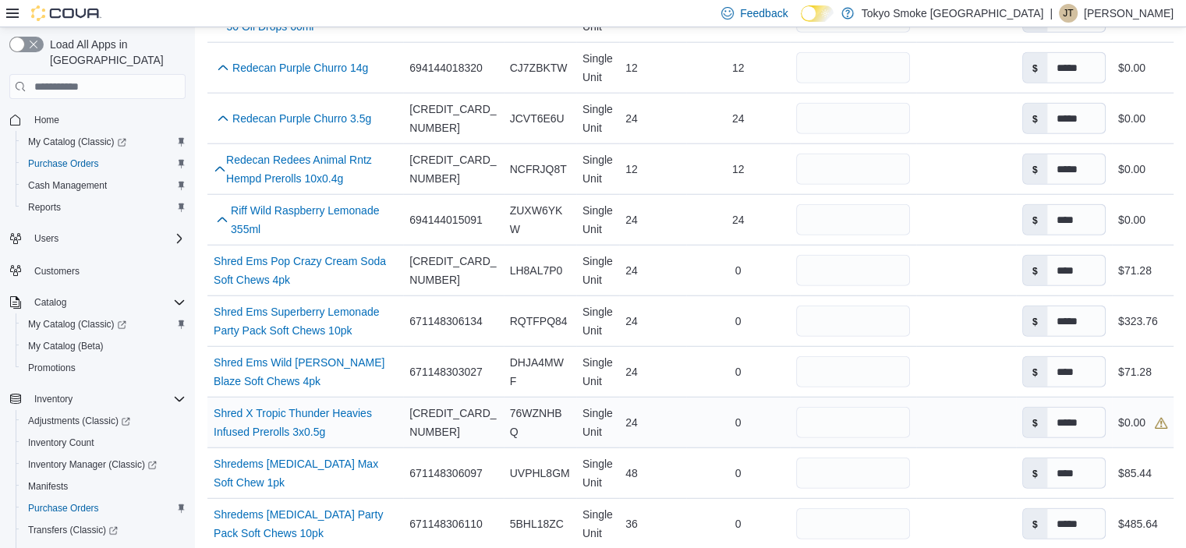
click at [693, 407] on div "0" at bounding box center [738, 422] width 104 height 31
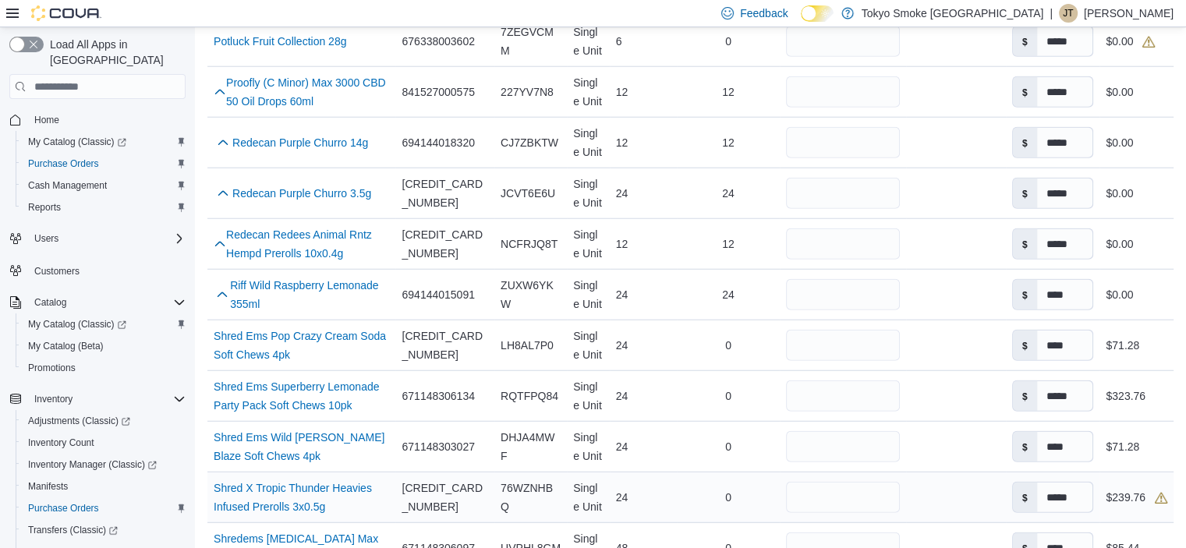
click at [713, 482] on div "0" at bounding box center [729, 497] width 104 height 31
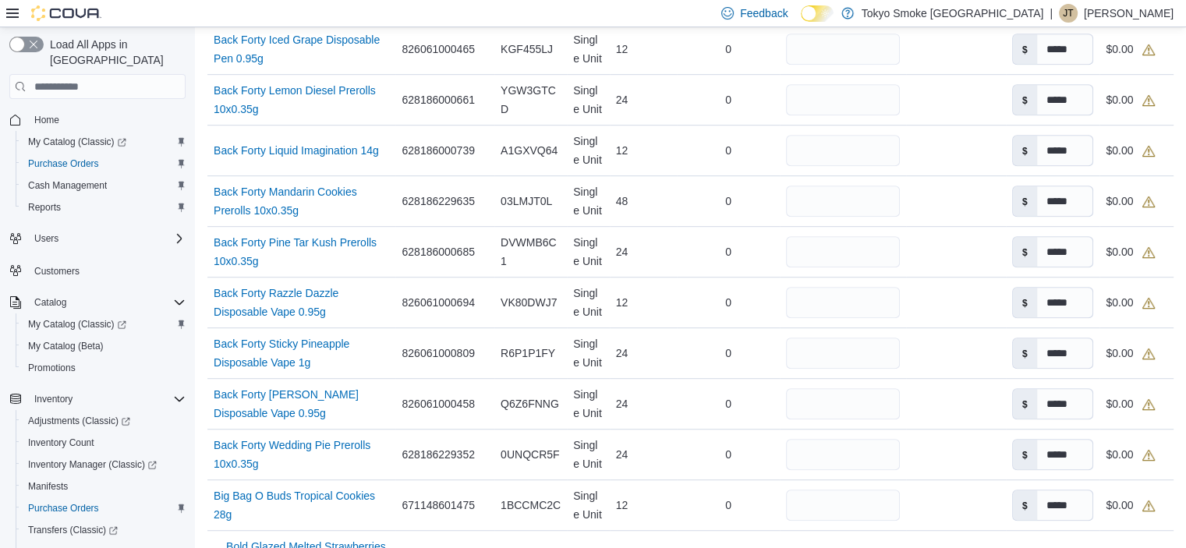
scroll to position [1014, 0]
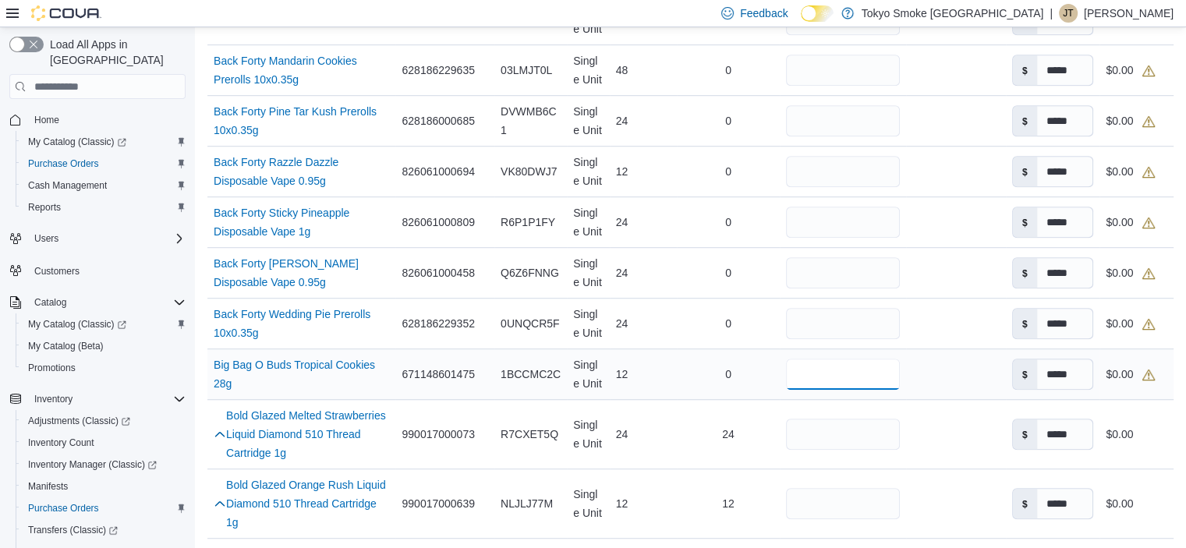
click at [831, 359] on input "number" at bounding box center [843, 374] width 114 height 31
type input "**"
click at [677, 359] on div "0" at bounding box center [729, 374] width 104 height 31
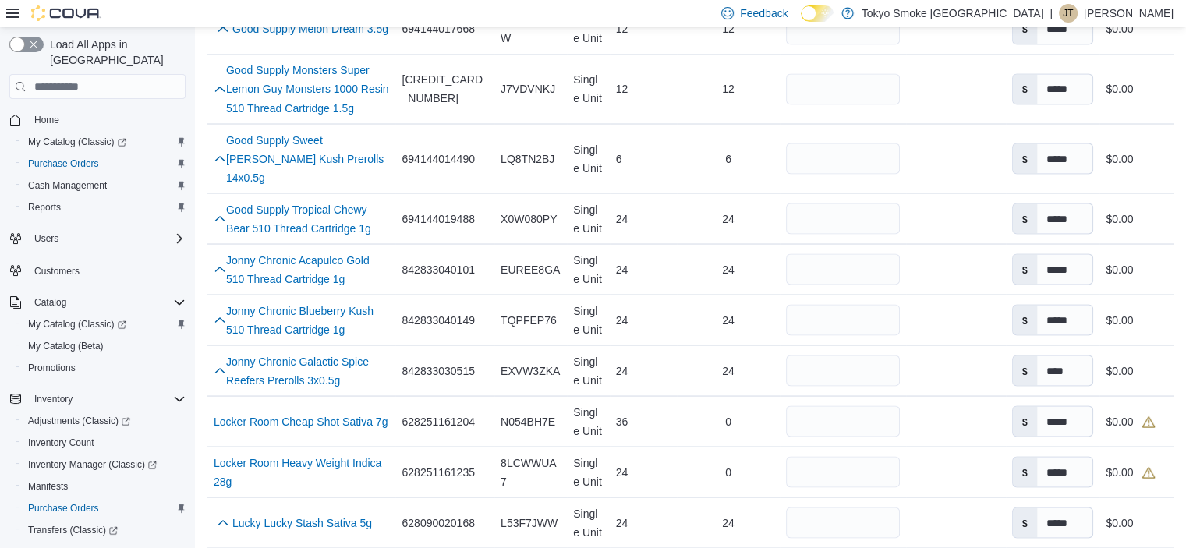
scroll to position [3119, 0]
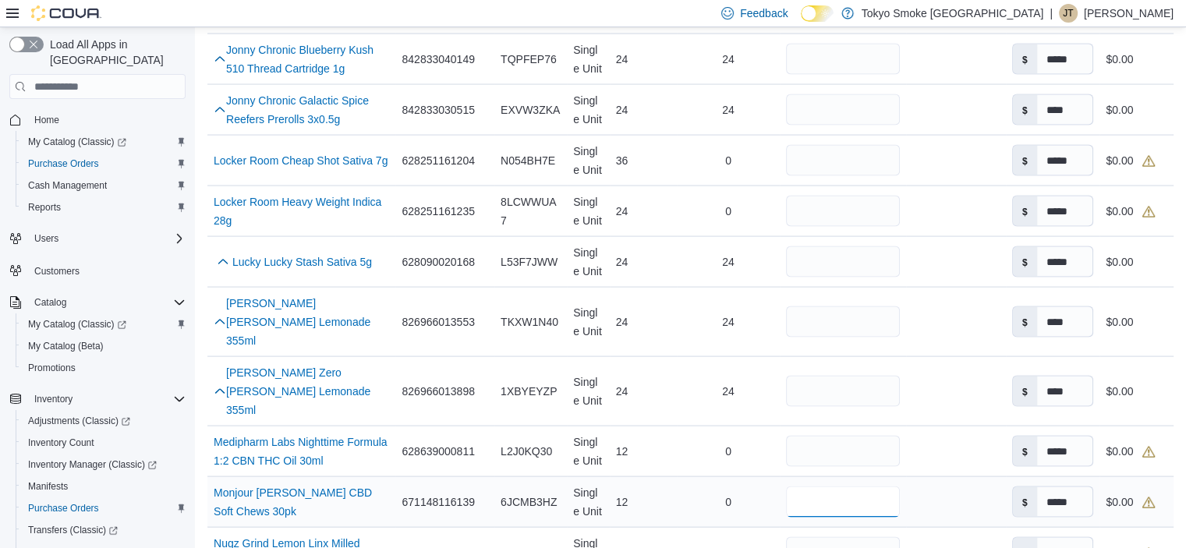
click at [855, 487] on input "number" at bounding box center [843, 502] width 114 height 31
type input "**"
drag, startPoint x: 726, startPoint y: 338, endPoint x: 667, endPoint y: 305, distance: 67.0
click at [724, 487] on div "0" at bounding box center [729, 502] width 104 height 31
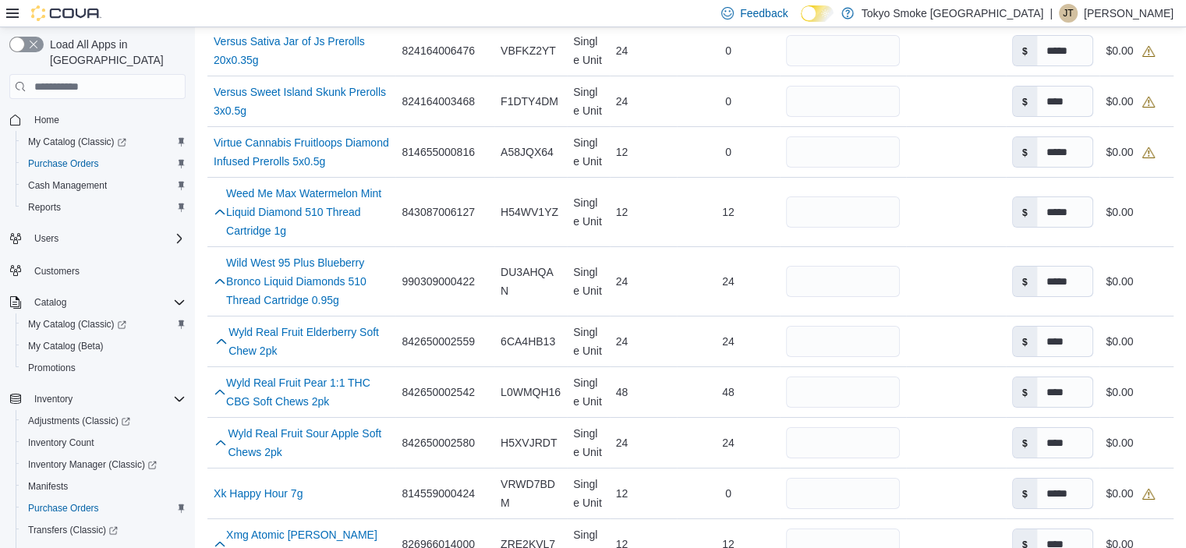
scroll to position [5953, 0]
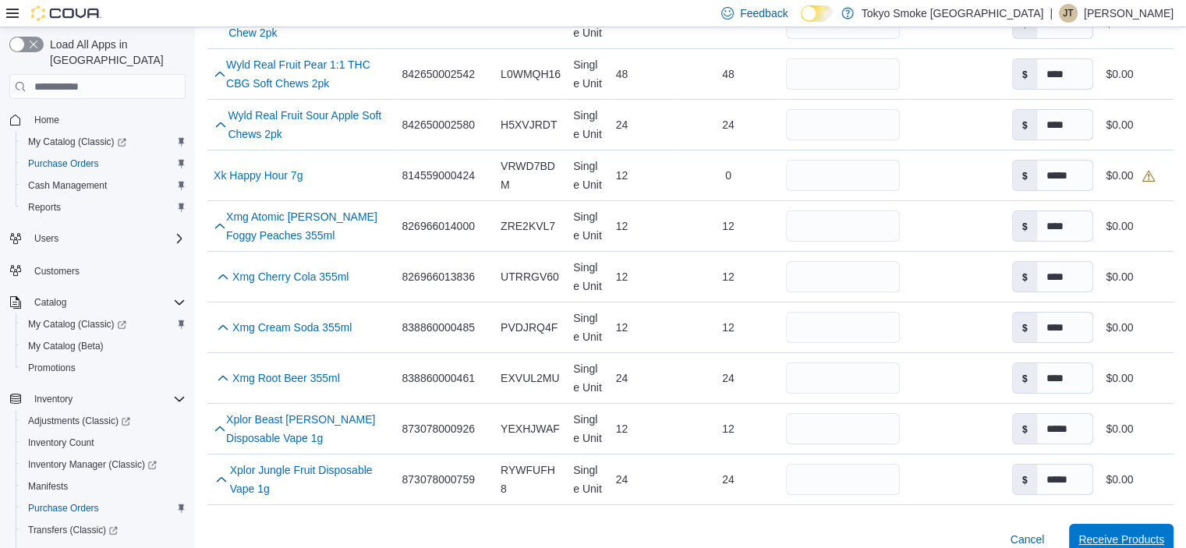
drag, startPoint x: 1150, startPoint y: 342, endPoint x: 774, endPoint y: 367, distance: 377.4
click at [1149, 524] on span "Receive Products" at bounding box center [1121, 539] width 86 height 31
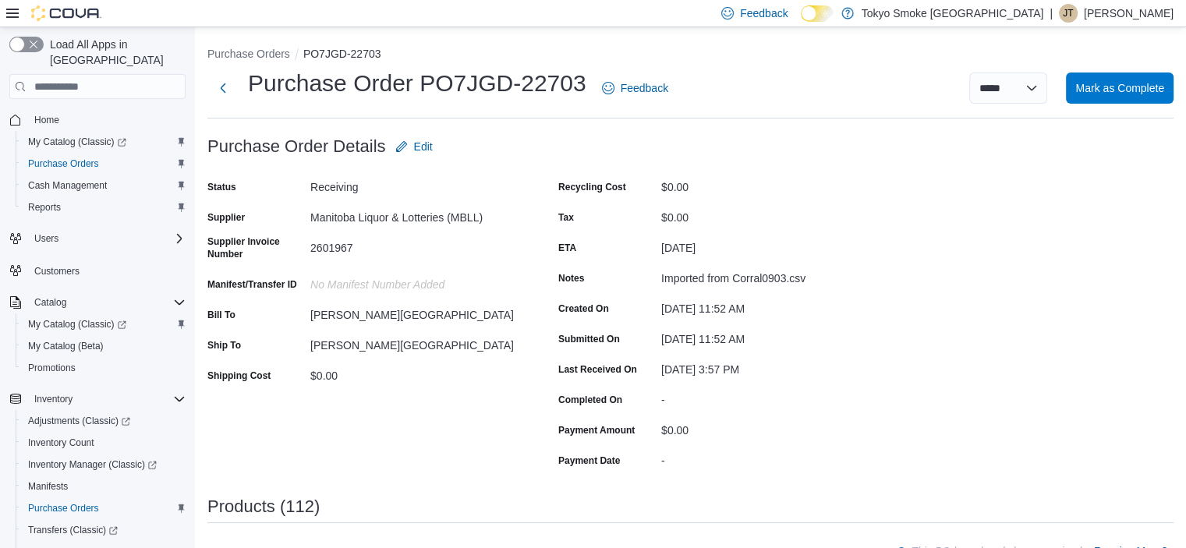
scroll to position [468, 0]
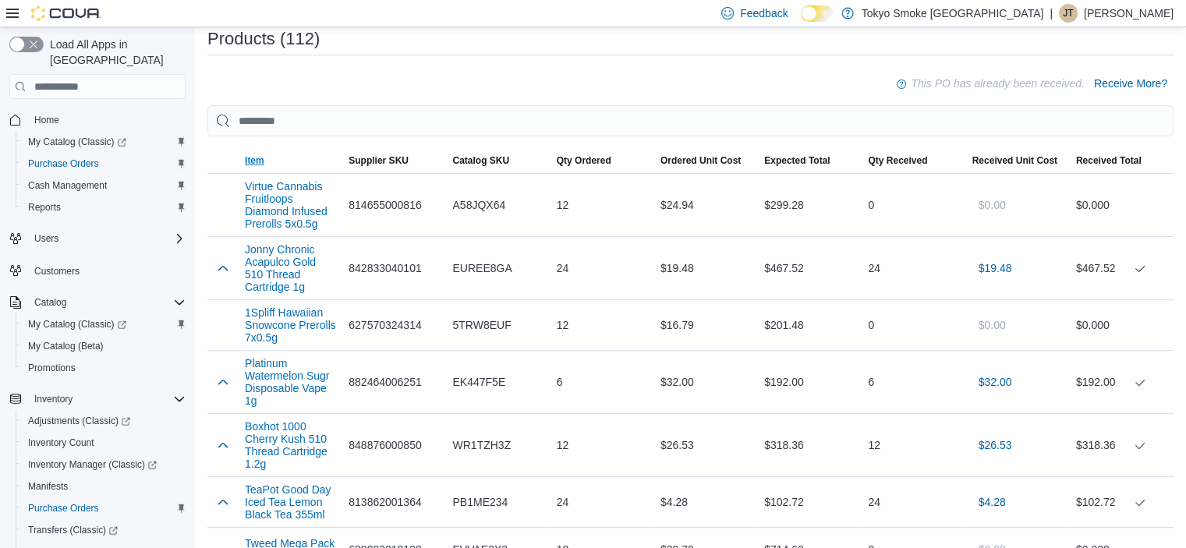
click at [252, 158] on span "Item" at bounding box center [254, 160] width 19 height 12
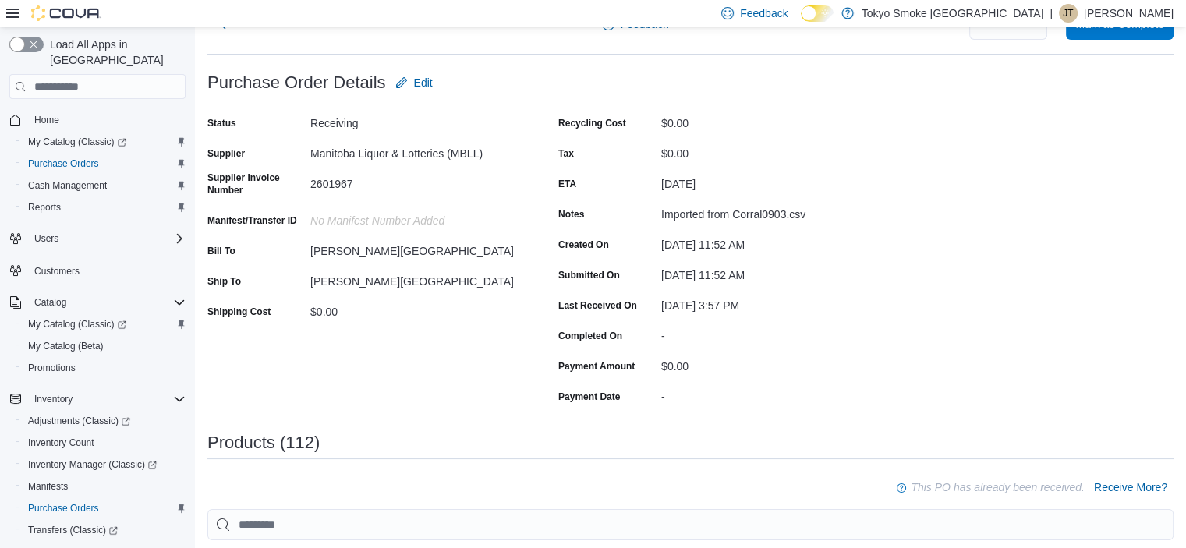
scroll to position [0, 0]
